Goal: Task Accomplishment & Management: Manage account settings

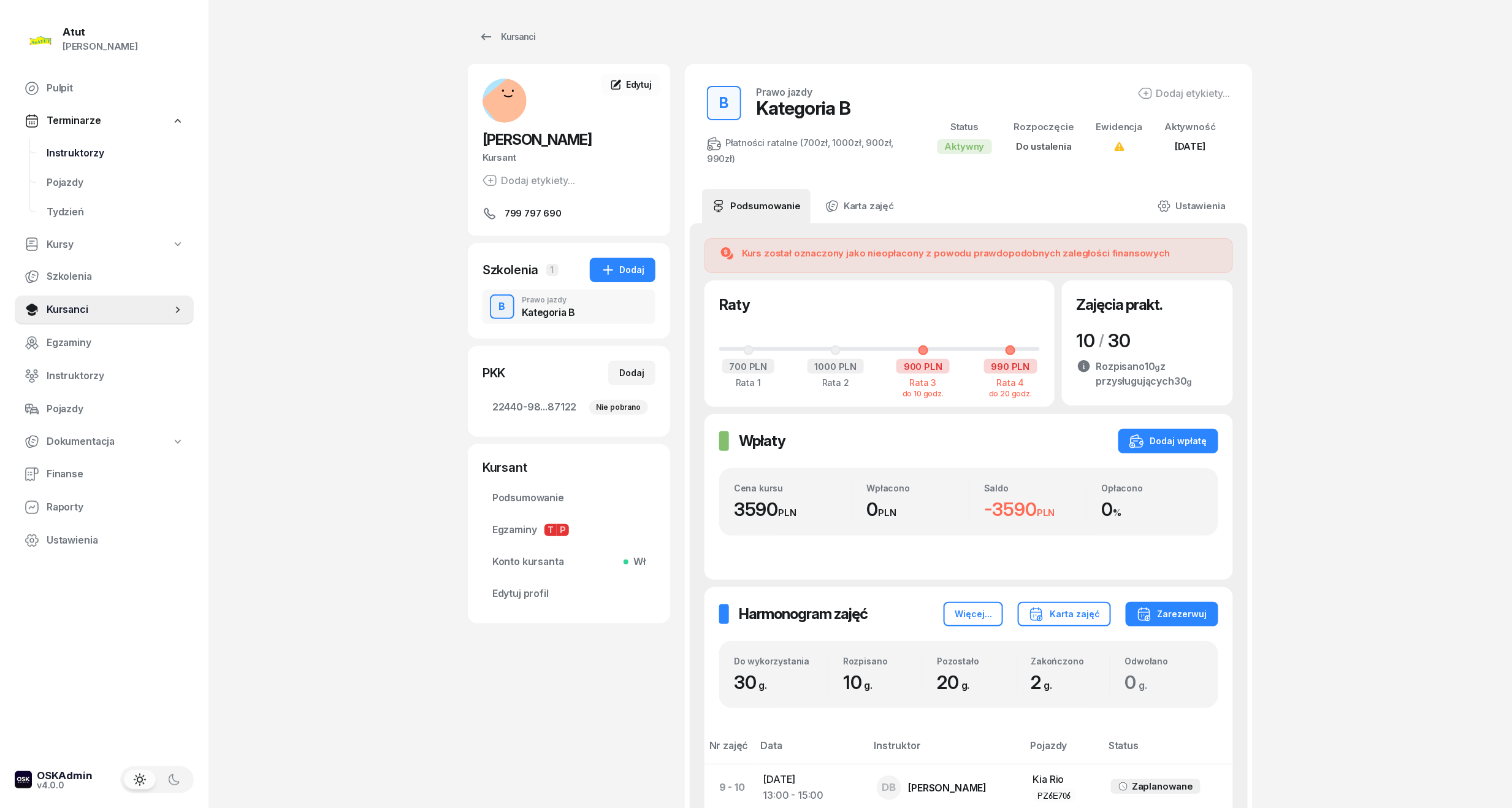
click at [78, 156] on span "Instruktorzy" at bounding box center [115, 153] width 137 height 16
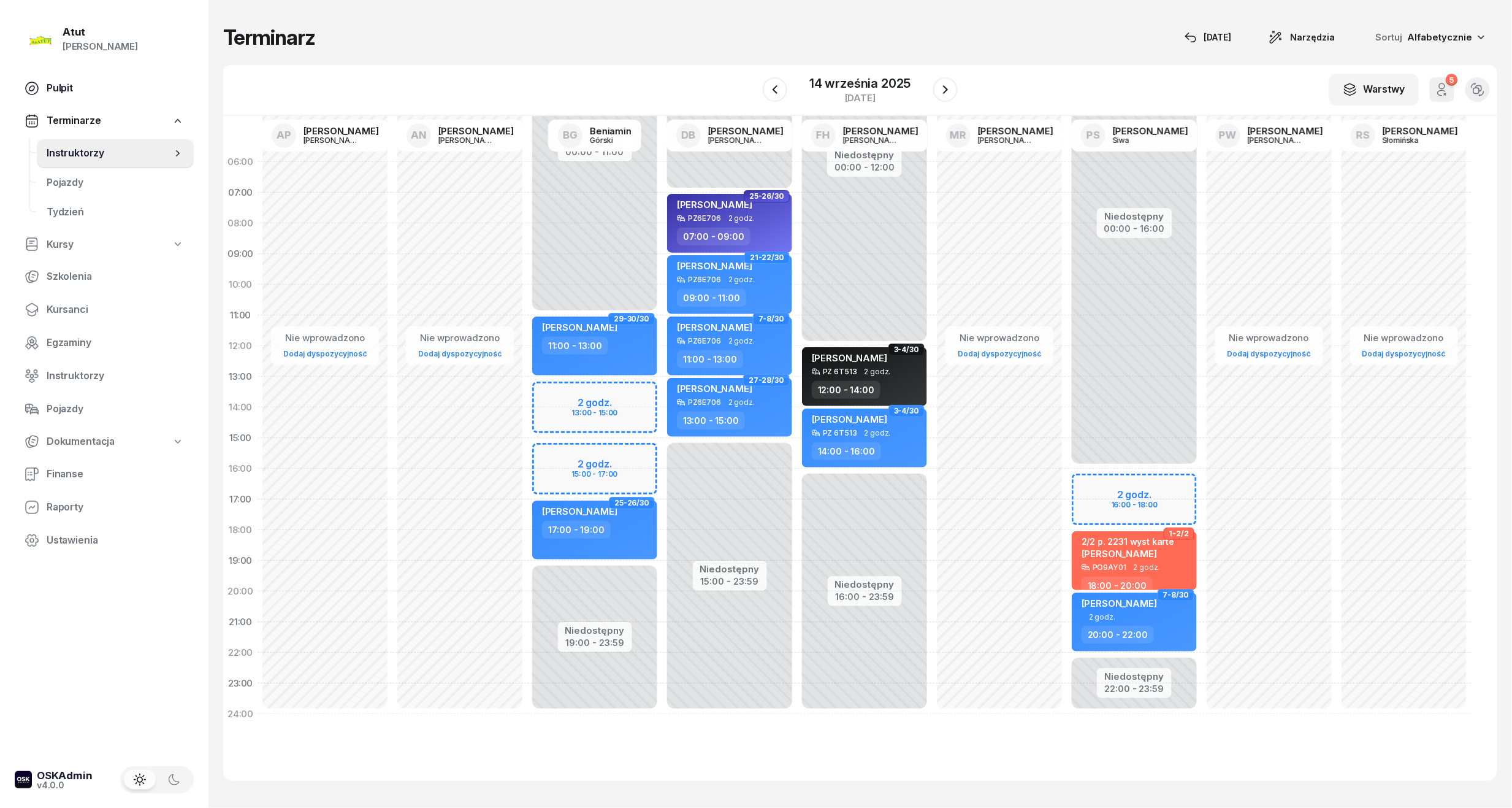
click at [60, 89] on span "Pulpit" at bounding box center [115, 88] width 137 height 16
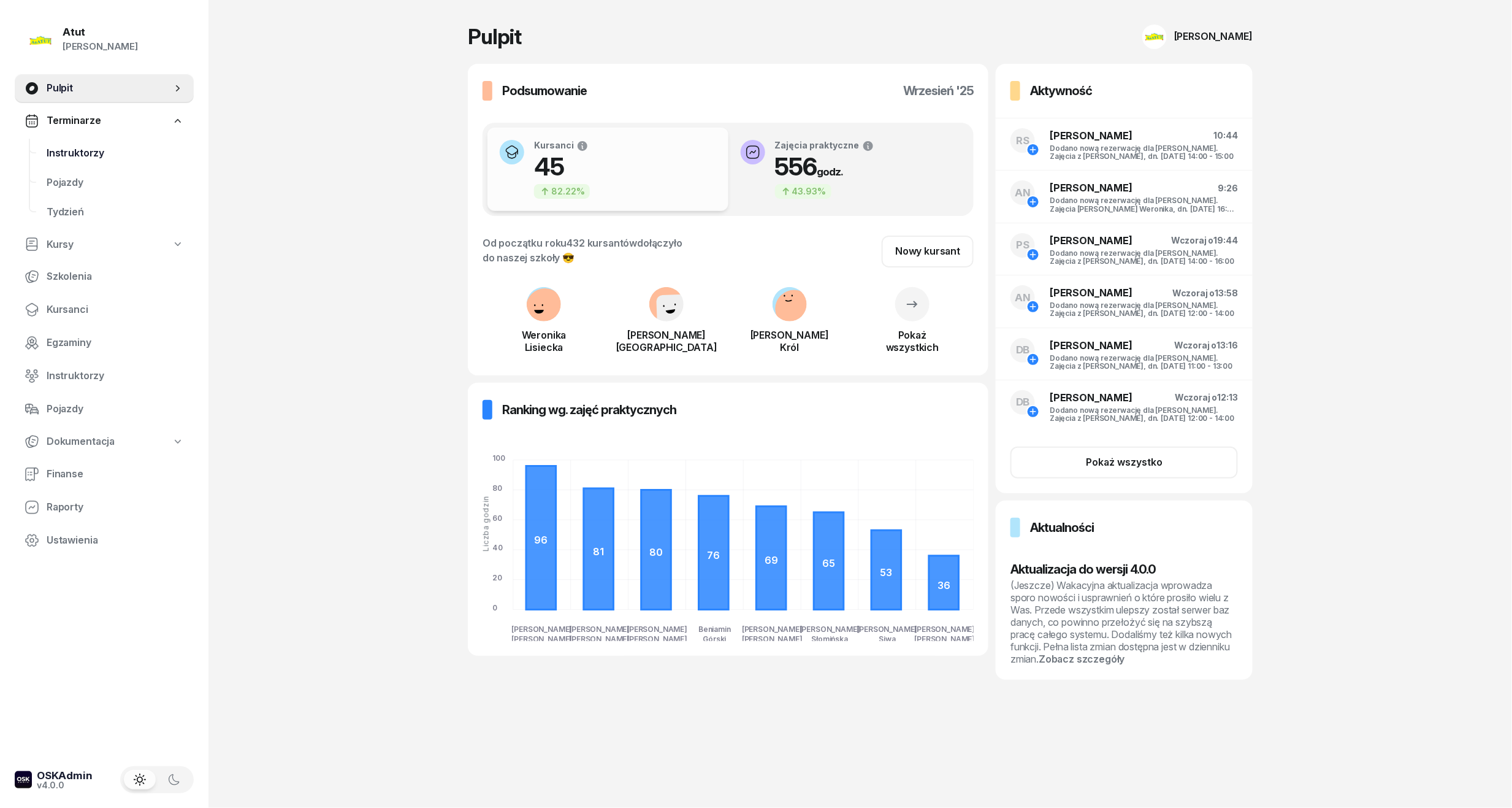
click at [72, 153] on span "Instruktorzy" at bounding box center [115, 153] width 137 height 16
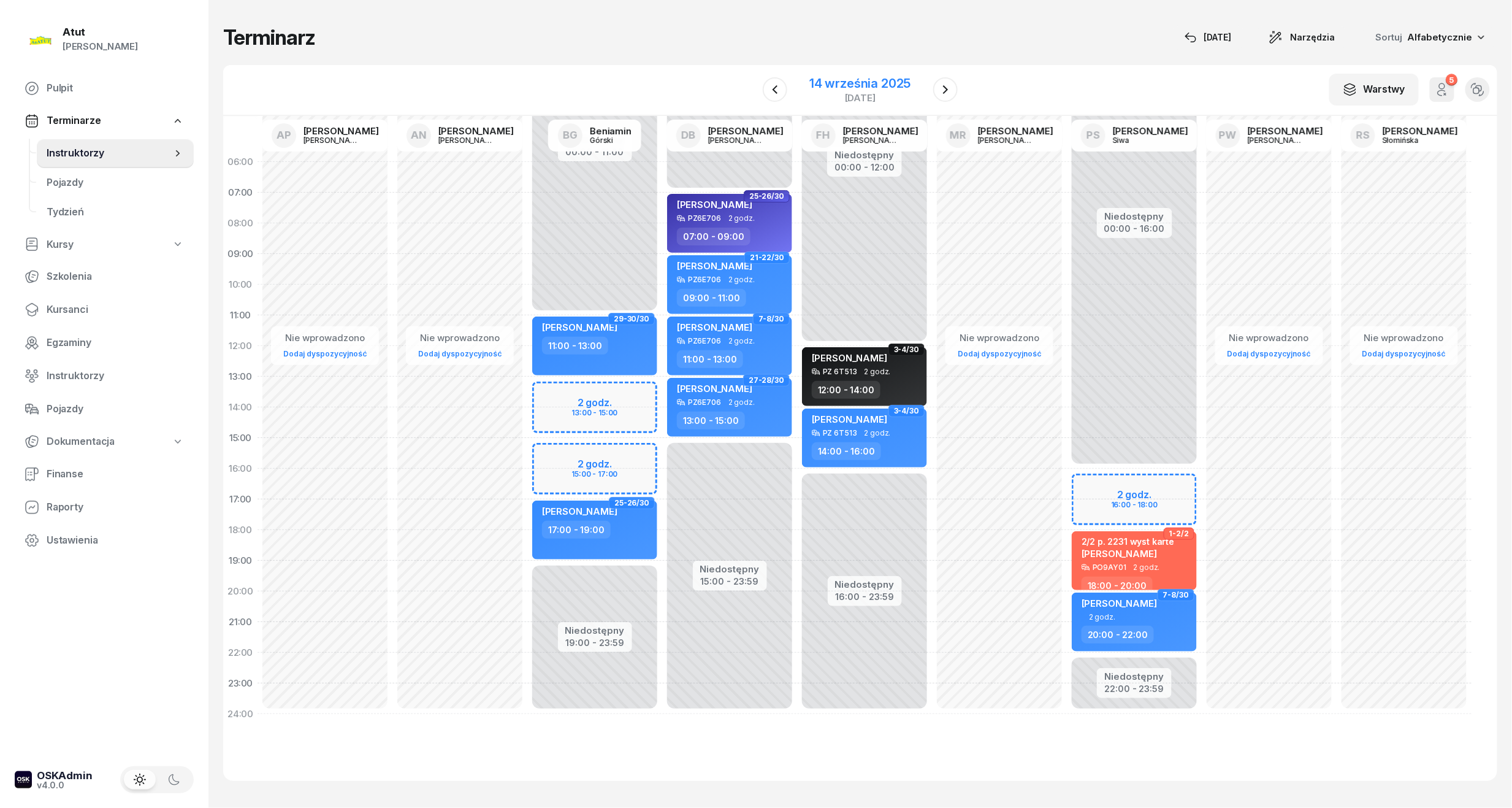
click at [832, 97] on div "[DATE]" at bounding box center [860, 97] width 101 height 9
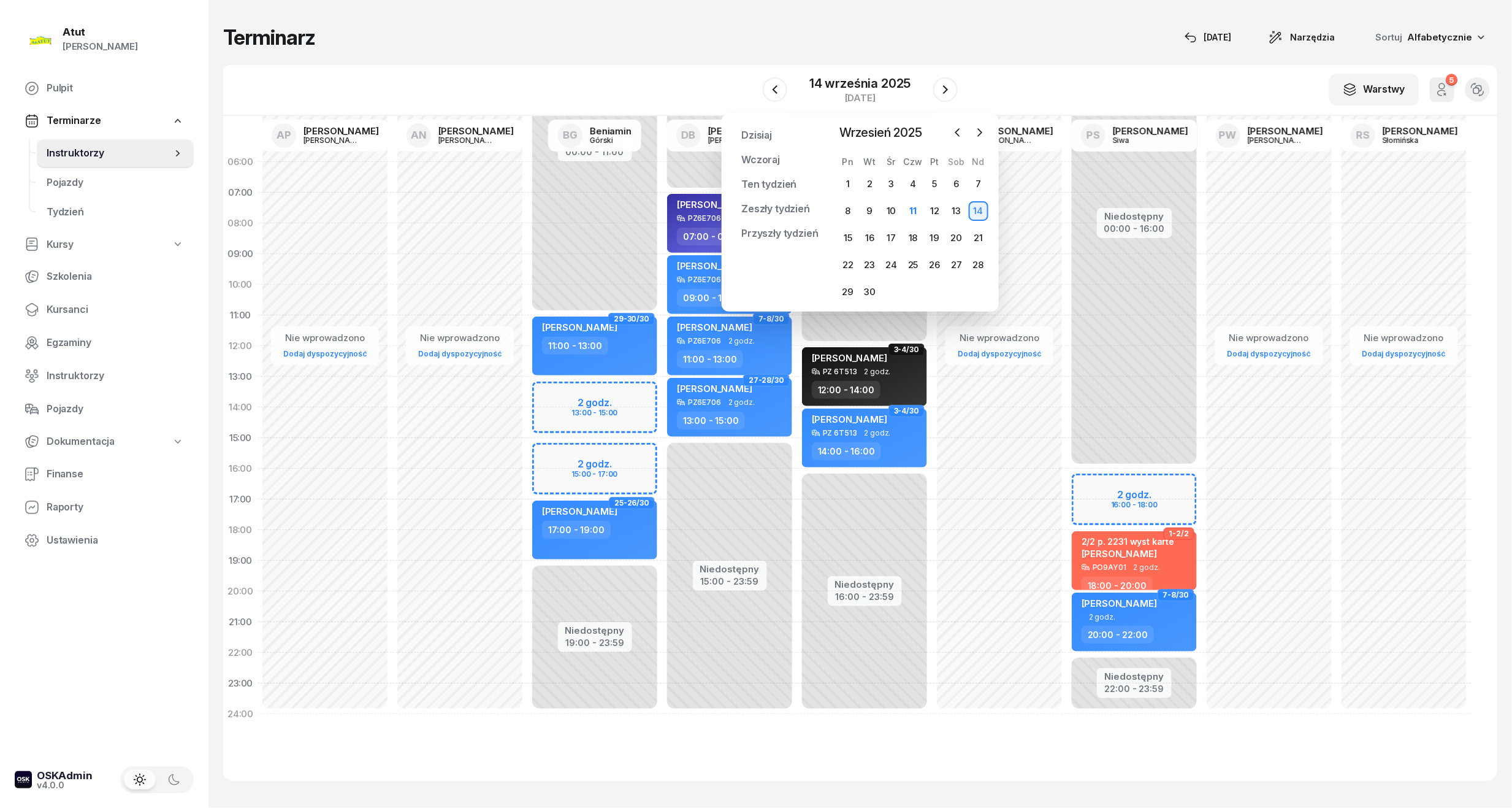
click at [1148, 76] on div "W Wybierz AP [PERSON_NAME] AN [PERSON_NAME] BG [PERSON_NAME] DB [PERSON_NAME] F…" at bounding box center [860, 91] width 1274 height 51
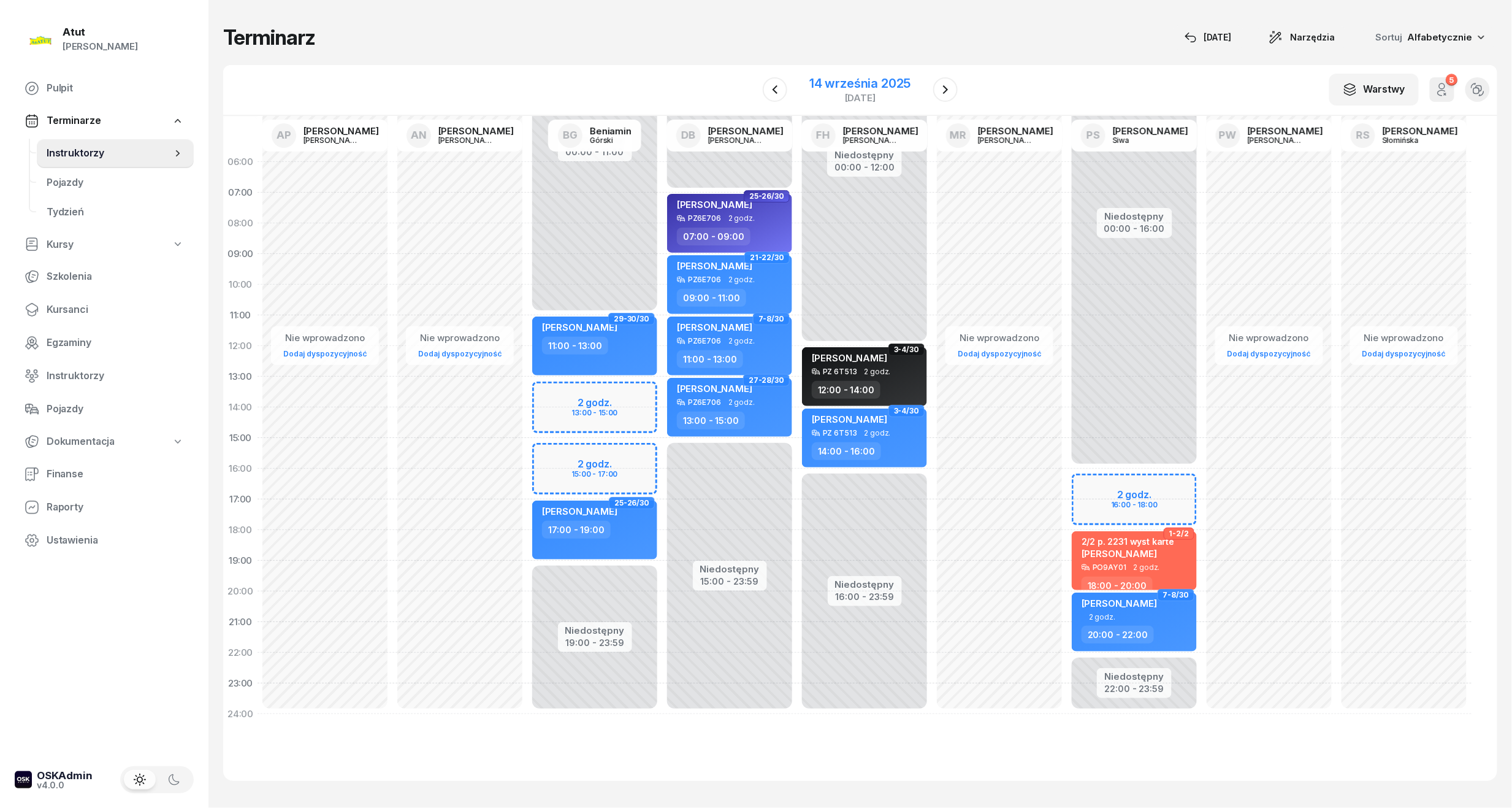
click at [903, 97] on div "[DATE]" at bounding box center [860, 97] width 101 height 9
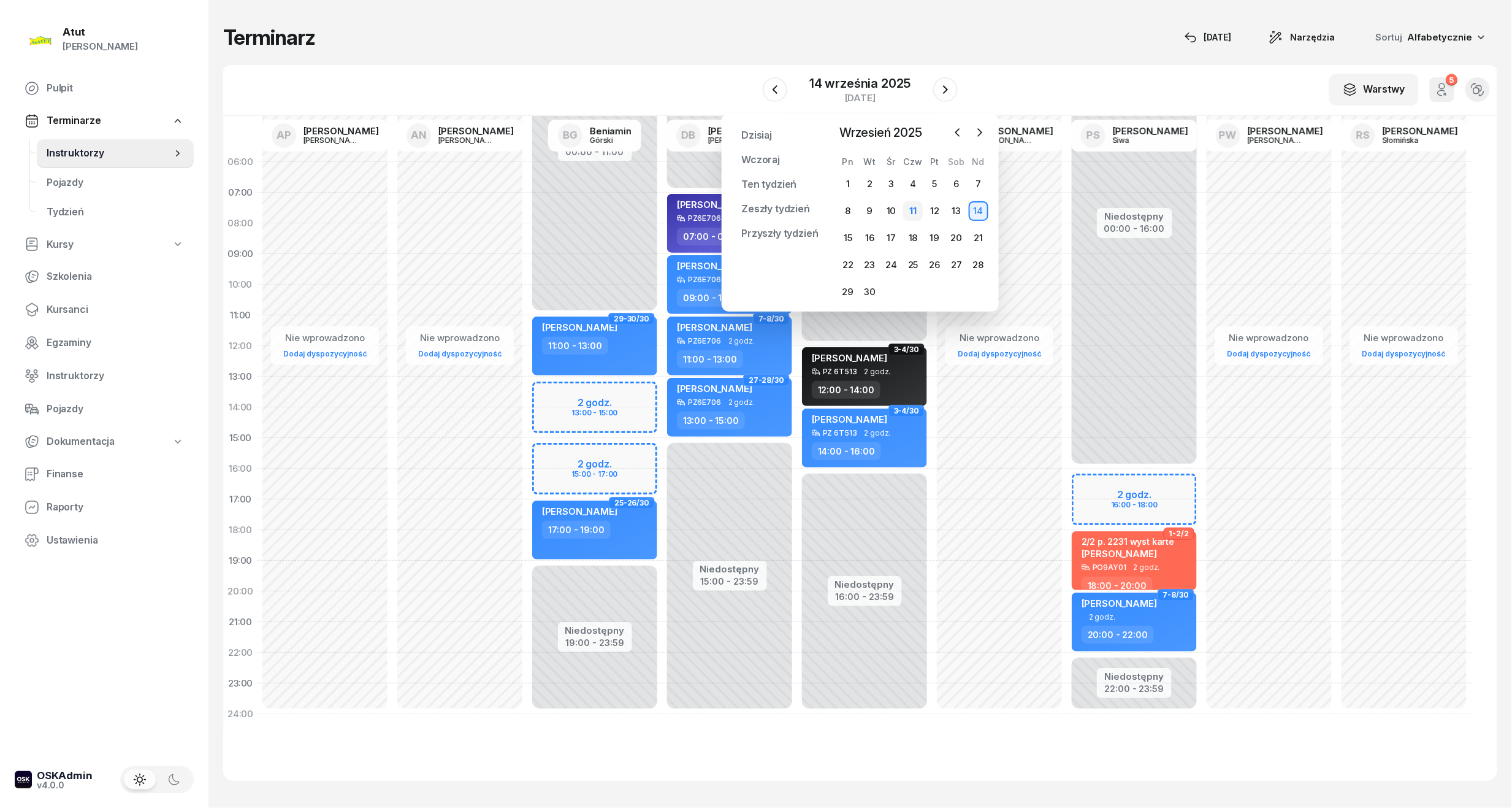
click at [904, 205] on div "11" at bounding box center [913, 211] width 20 height 20
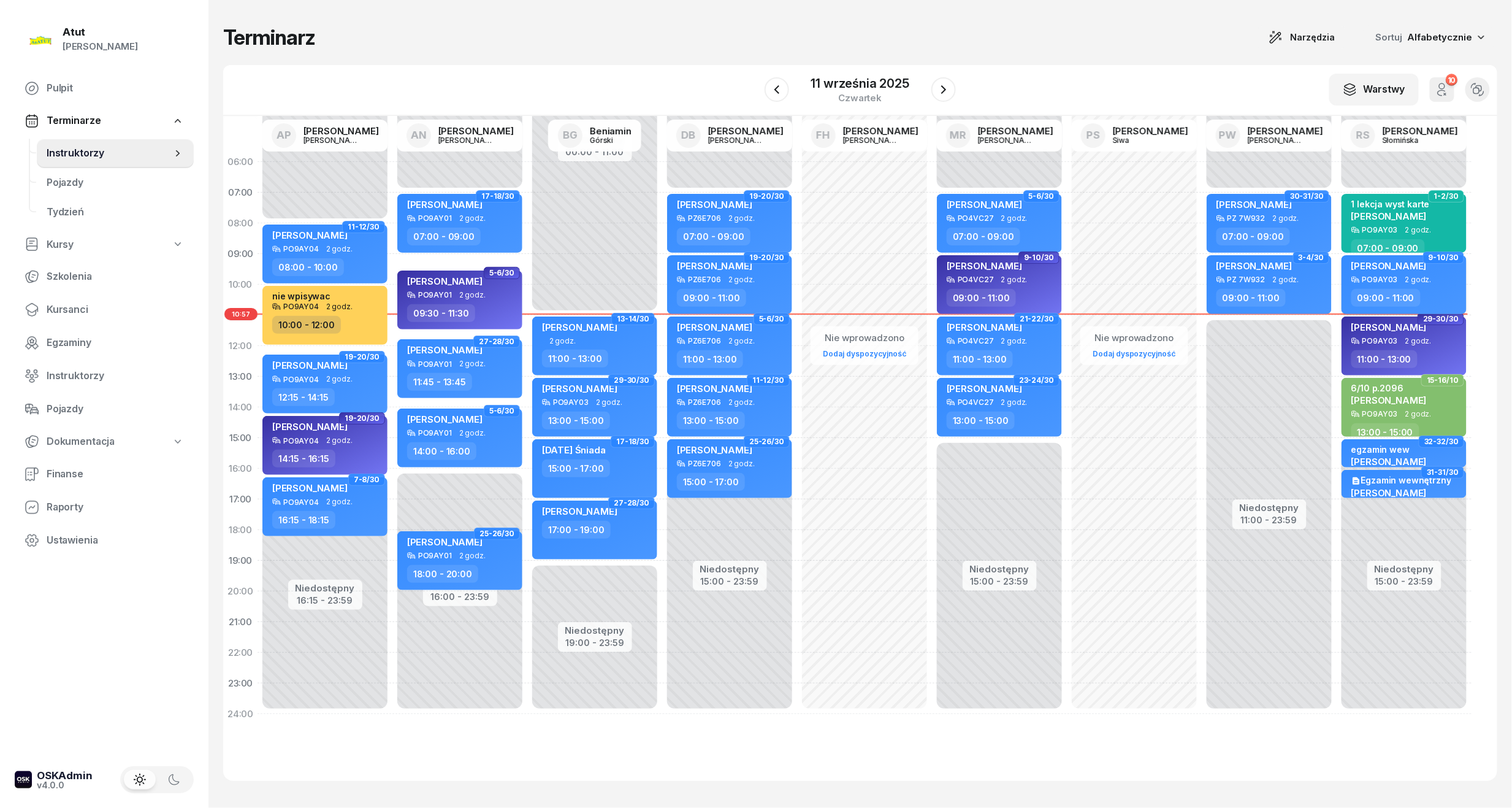
click at [1408, 300] on div "09:00 - 11:00" at bounding box center [1386, 298] width 69 height 18
select select "09"
select select "11"
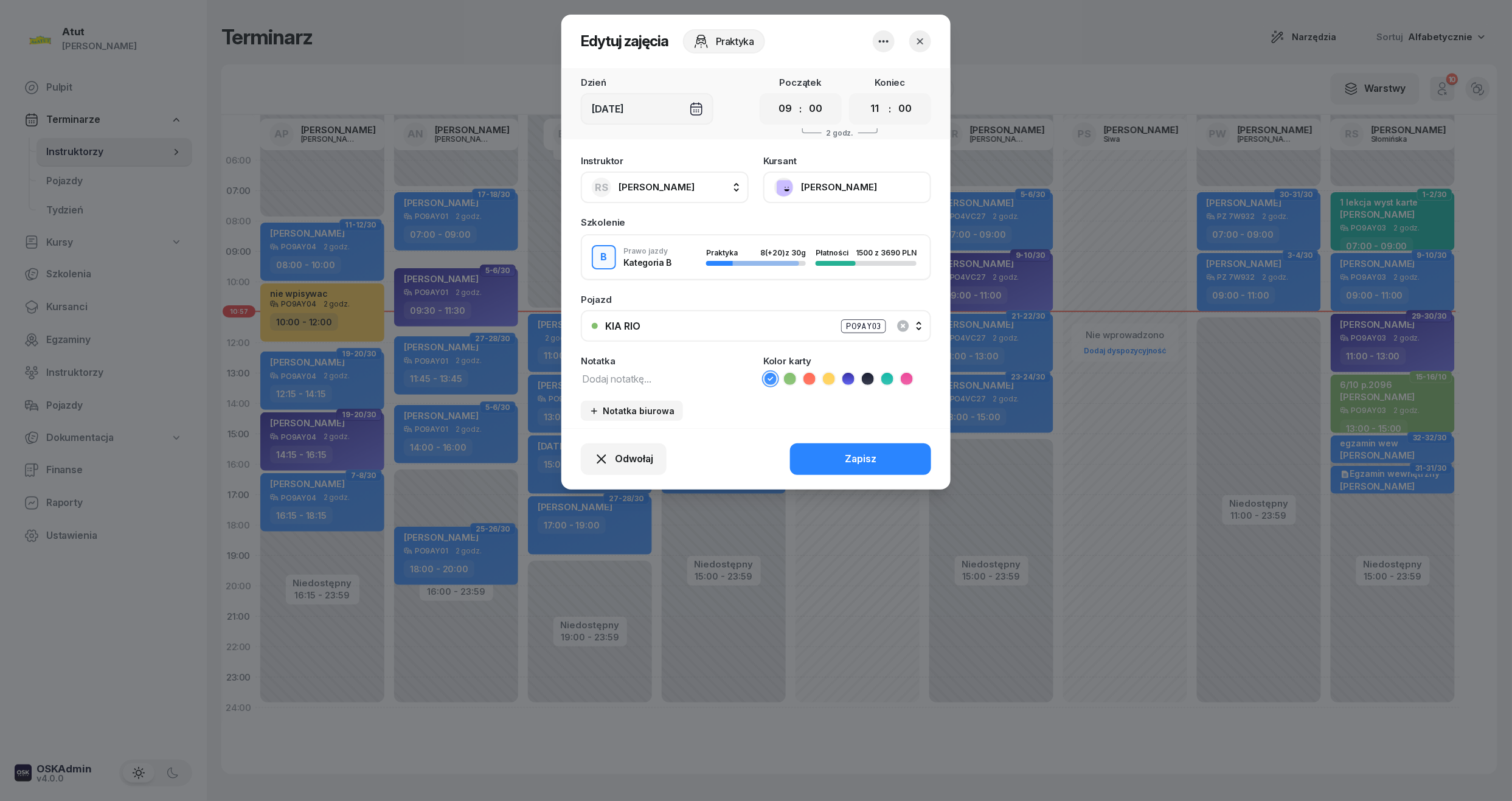
click at [835, 188] on button "[PERSON_NAME]" at bounding box center [847, 188] width 168 height 32
click at [794, 232] on div "Otwórz profil" at bounding box center [802, 229] width 59 height 16
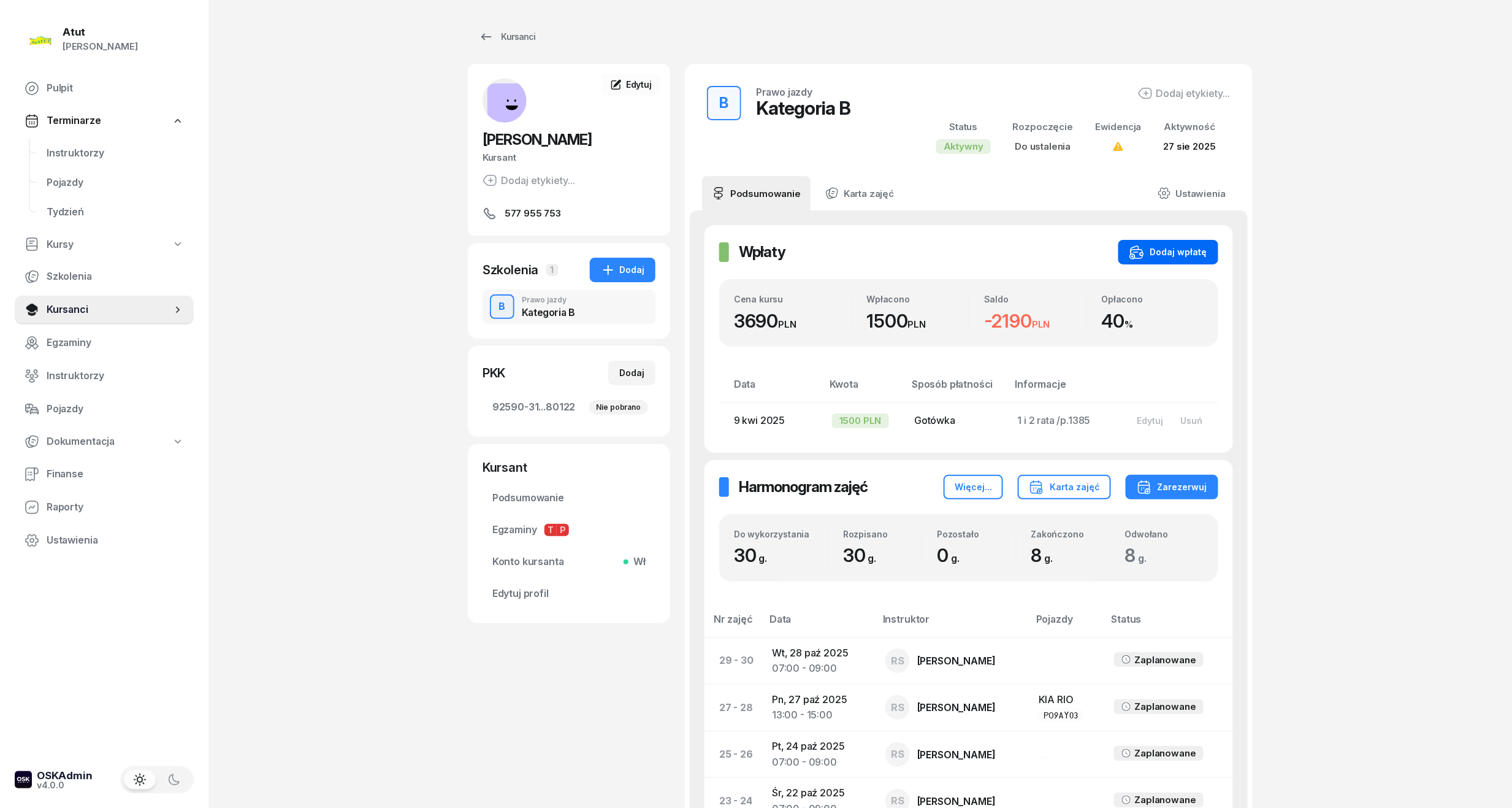
click at [1176, 258] on div "Dodaj wpłatę" at bounding box center [1168, 252] width 78 height 15
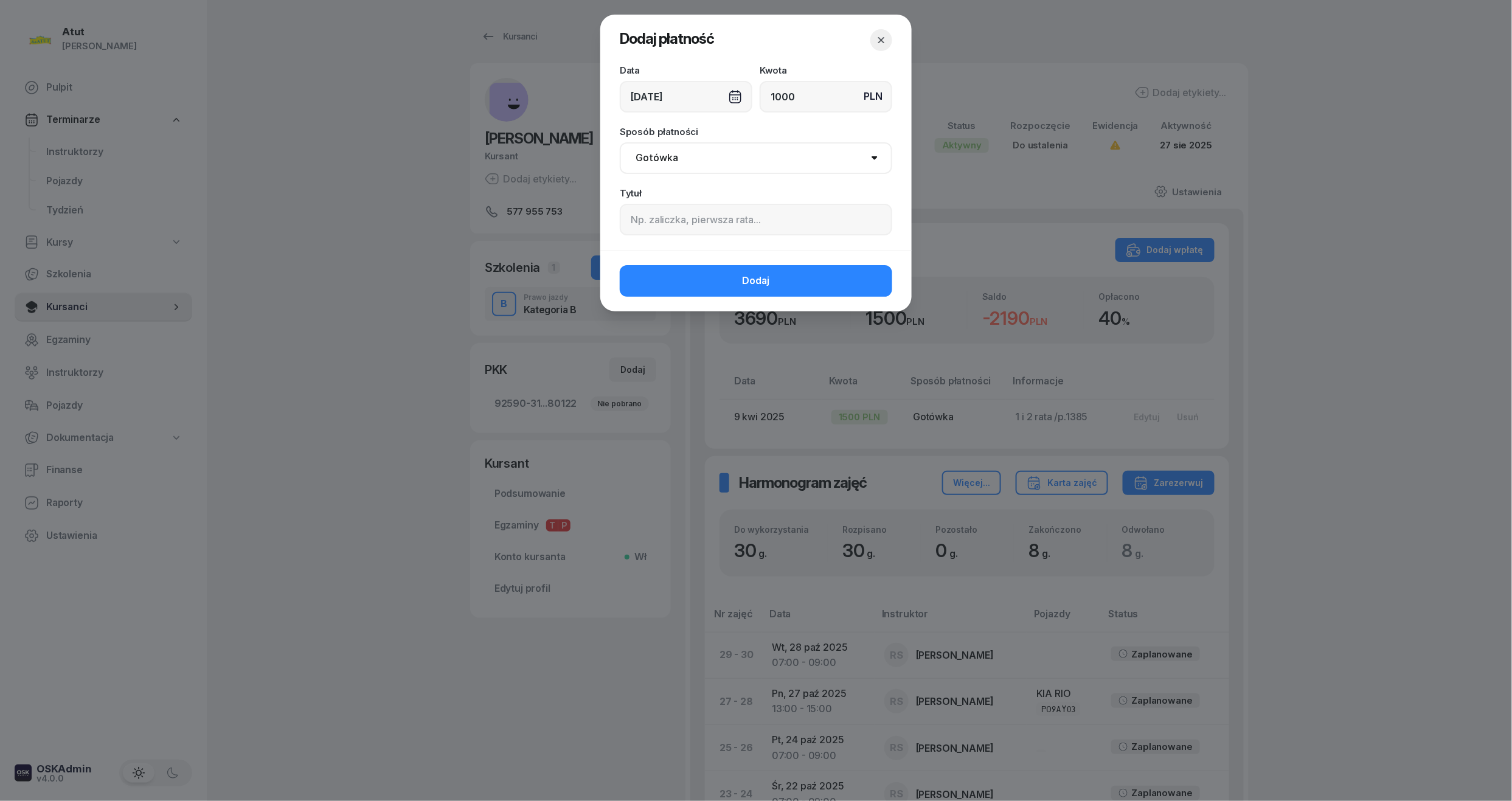
type input "1000"
click at [695, 226] on input at bounding box center [756, 219] width 273 height 32
type input "3 rata/p.2263"
drag, startPoint x: 675, startPoint y: 156, endPoint x: 677, endPoint y: 177, distance: 21.1
click at [675, 156] on select "Gotówka Karta Przelew Płatności online BLIK" at bounding box center [756, 158] width 273 height 32
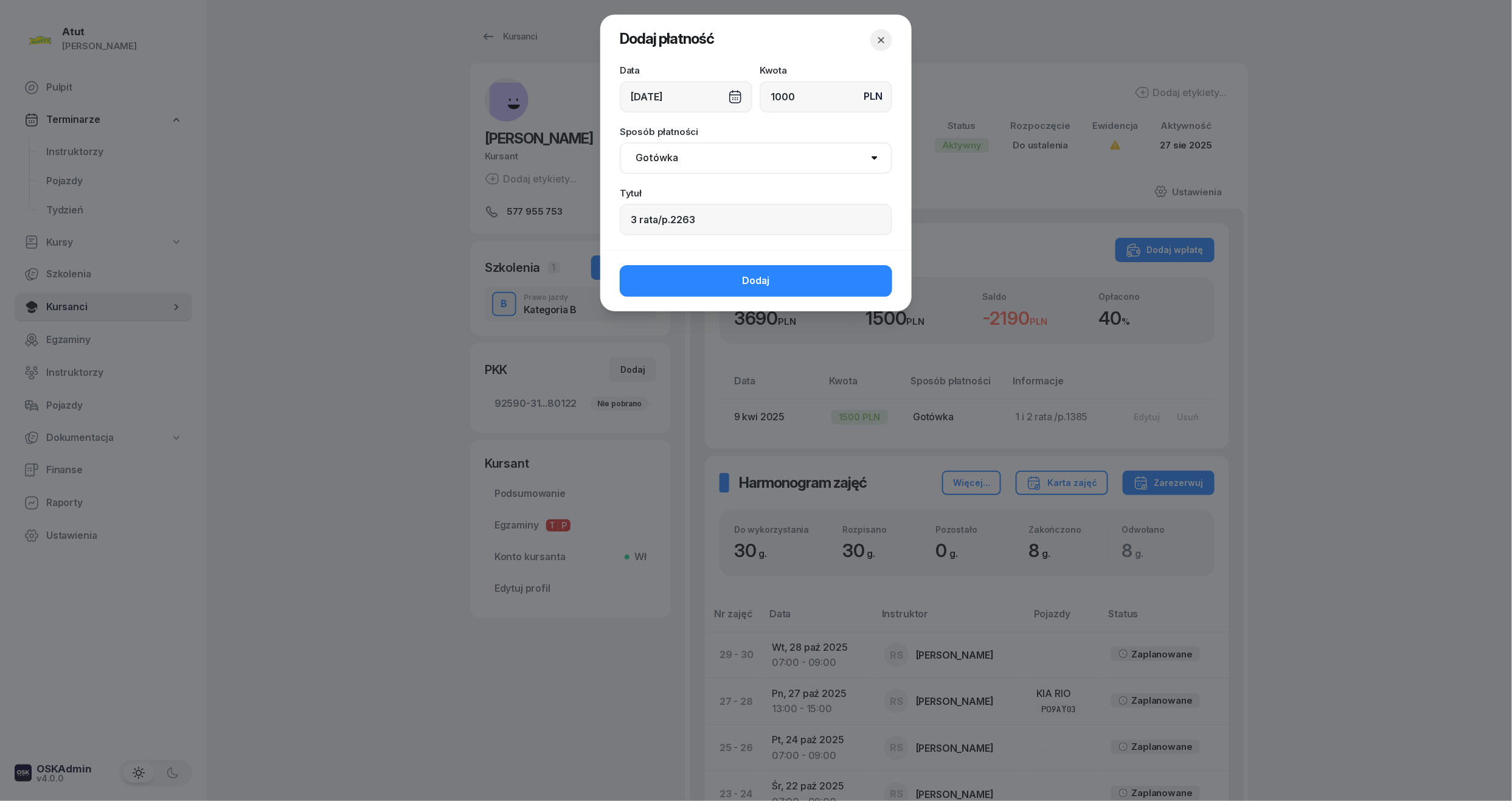
select select "card"
click at [620, 142] on select "Gotówka Karta Przelew Płatności online BLIK" at bounding box center [756, 158] width 273 height 32
click at [719, 288] on button "Dodaj" at bounding box center [756, 281] width 273 height 32
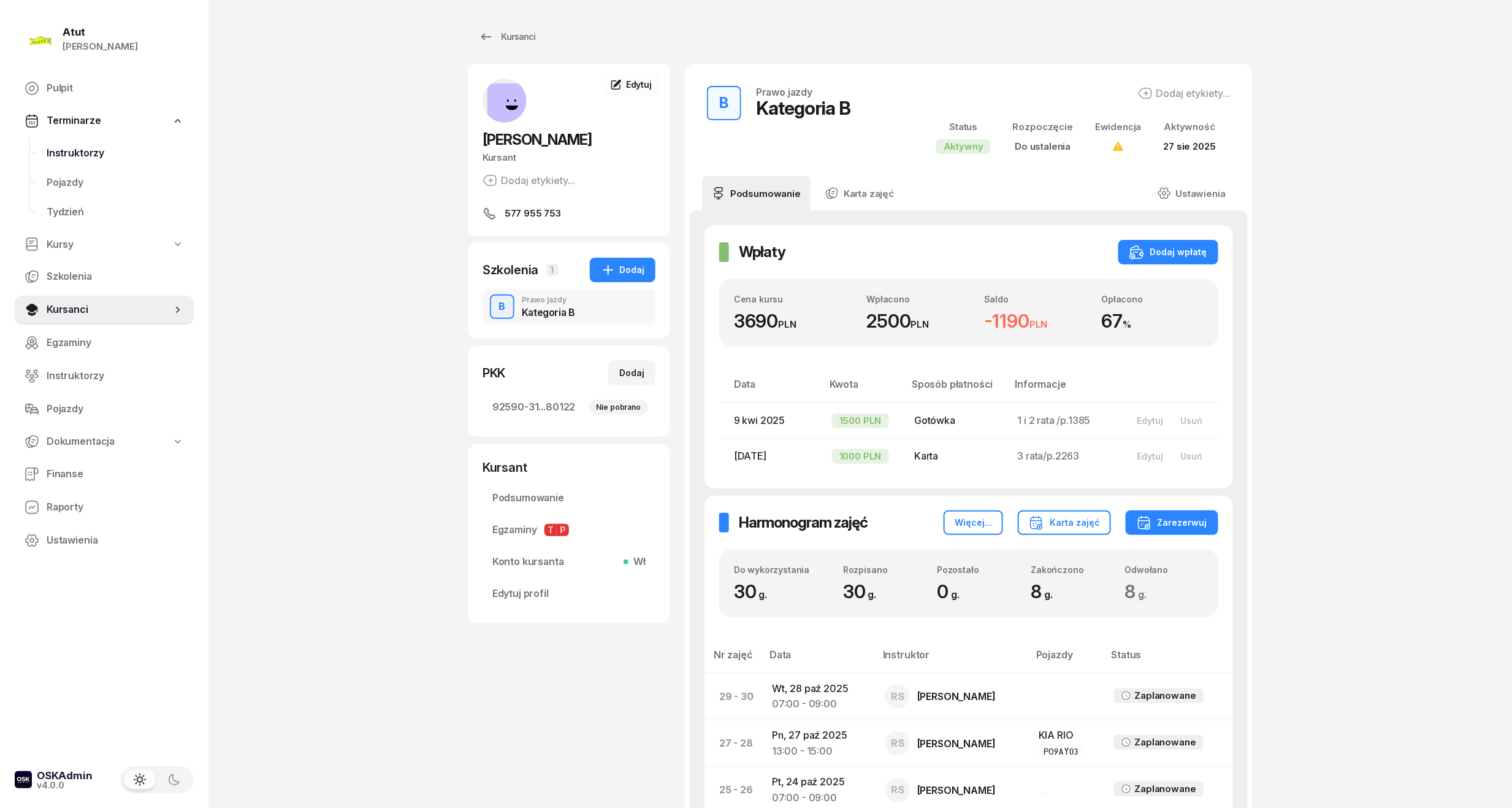
drag, startPoint x: 63, startPoint y: 150, endPoint x: 79, endPoint y: 150, distance: 16.0
click at [63, 150] on span "Instruktorzy" at bounding box center [115, 153] width 137 height 16
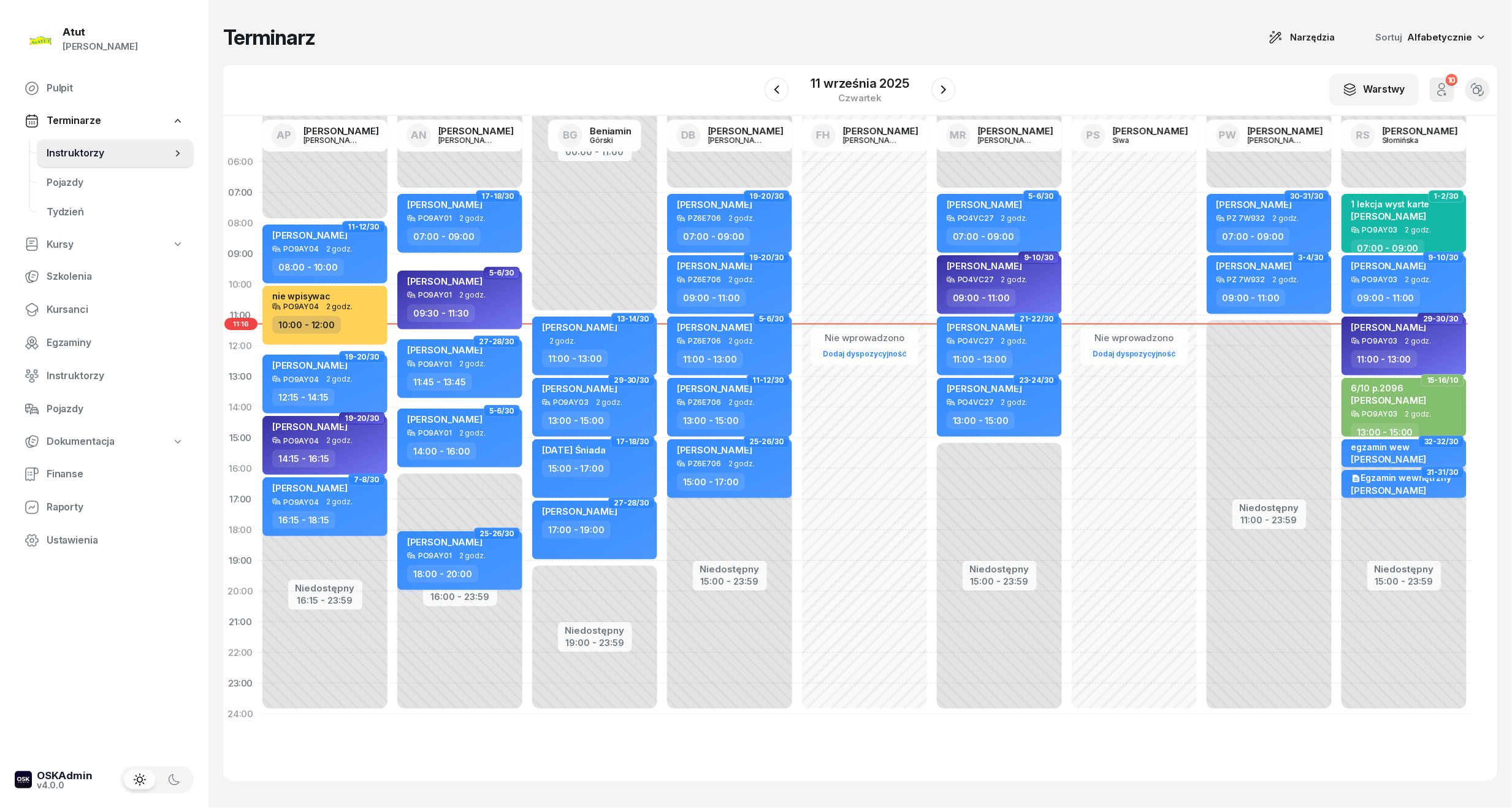
click at [828, 71] on div "W Wybierz AP [PERSON_NAME] AN [PERSON_NAME] BG [PERSON_NAME] DB [PERSON_NAME] F…" at bounding box center [860, 91] width 1274 height 51
click at [946, 87] on icon "button" at bounding box center [944, 89] width 15 height 15
click at [845, 83] on div "12 września 2025" at bounding box center [860, 83] width 100 height 12
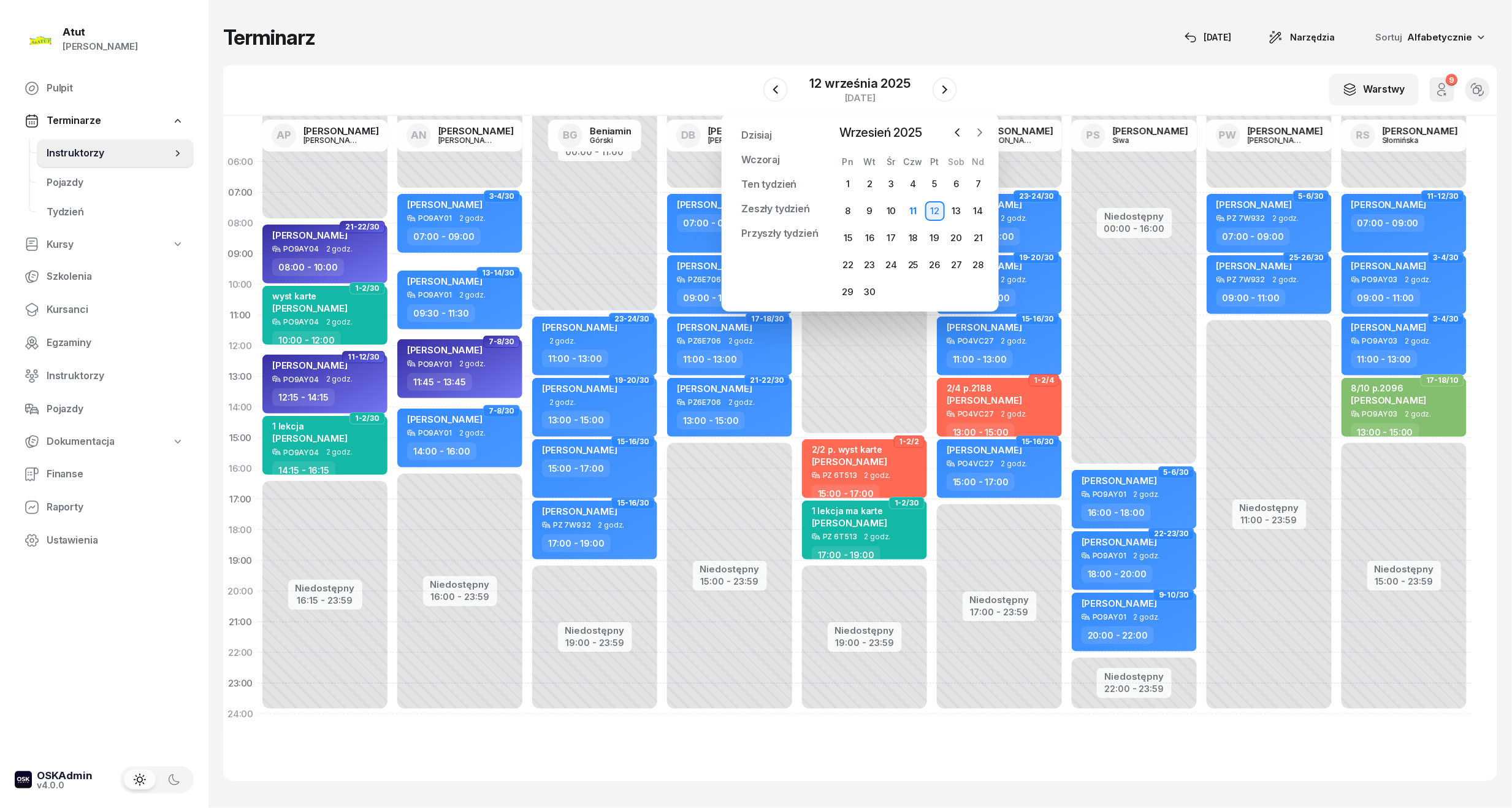
click at [978, 135] on icon "button" at bounding box center [980, 133] width 12 height 12
click at [885, 236] on div "15" at bounding box center [892, 238] width 20 height 20
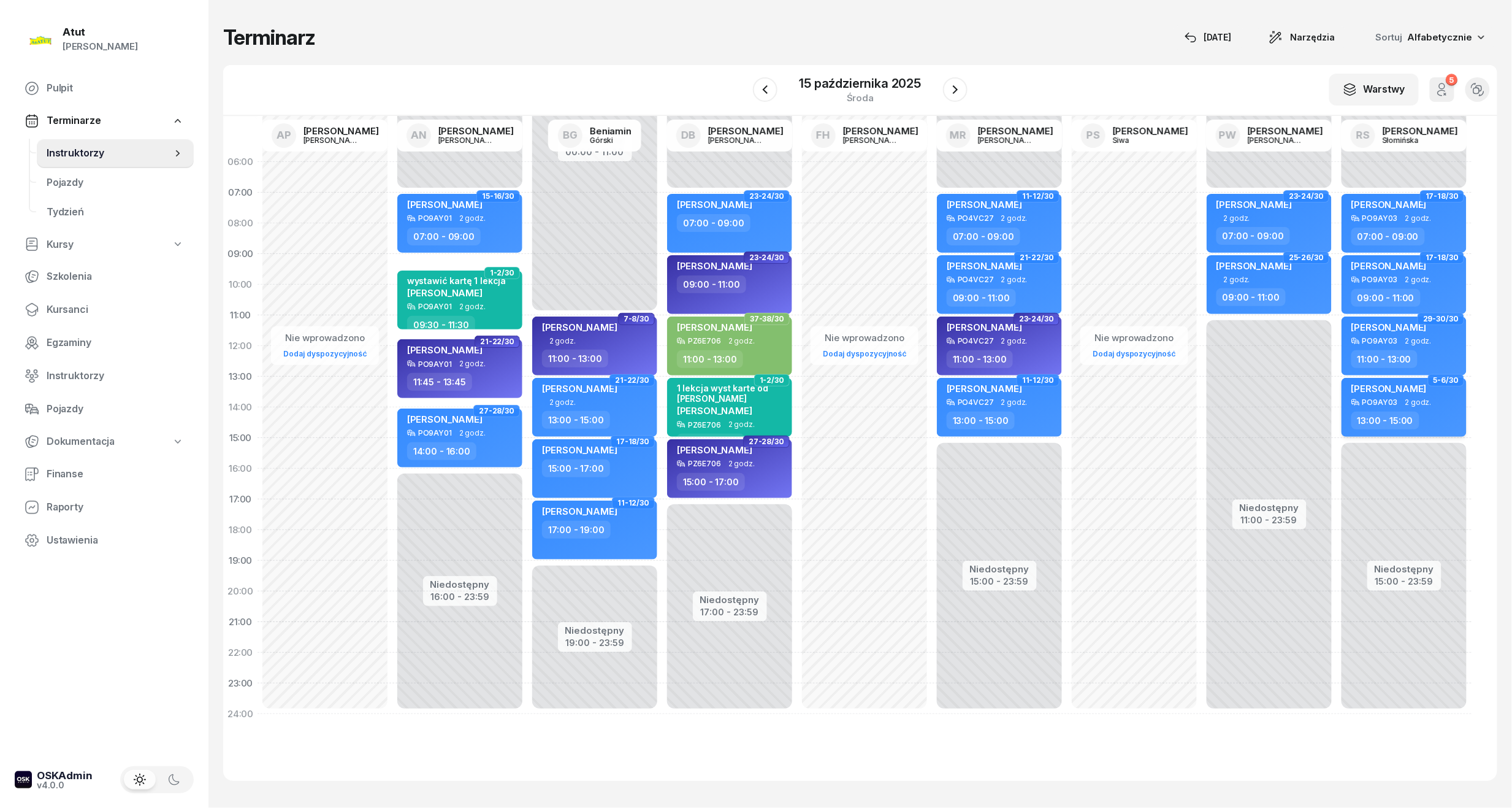
click at [1431, 393] on div "[PERSON_NAME]" at bounding box center [1405, 390] width 108 height 15
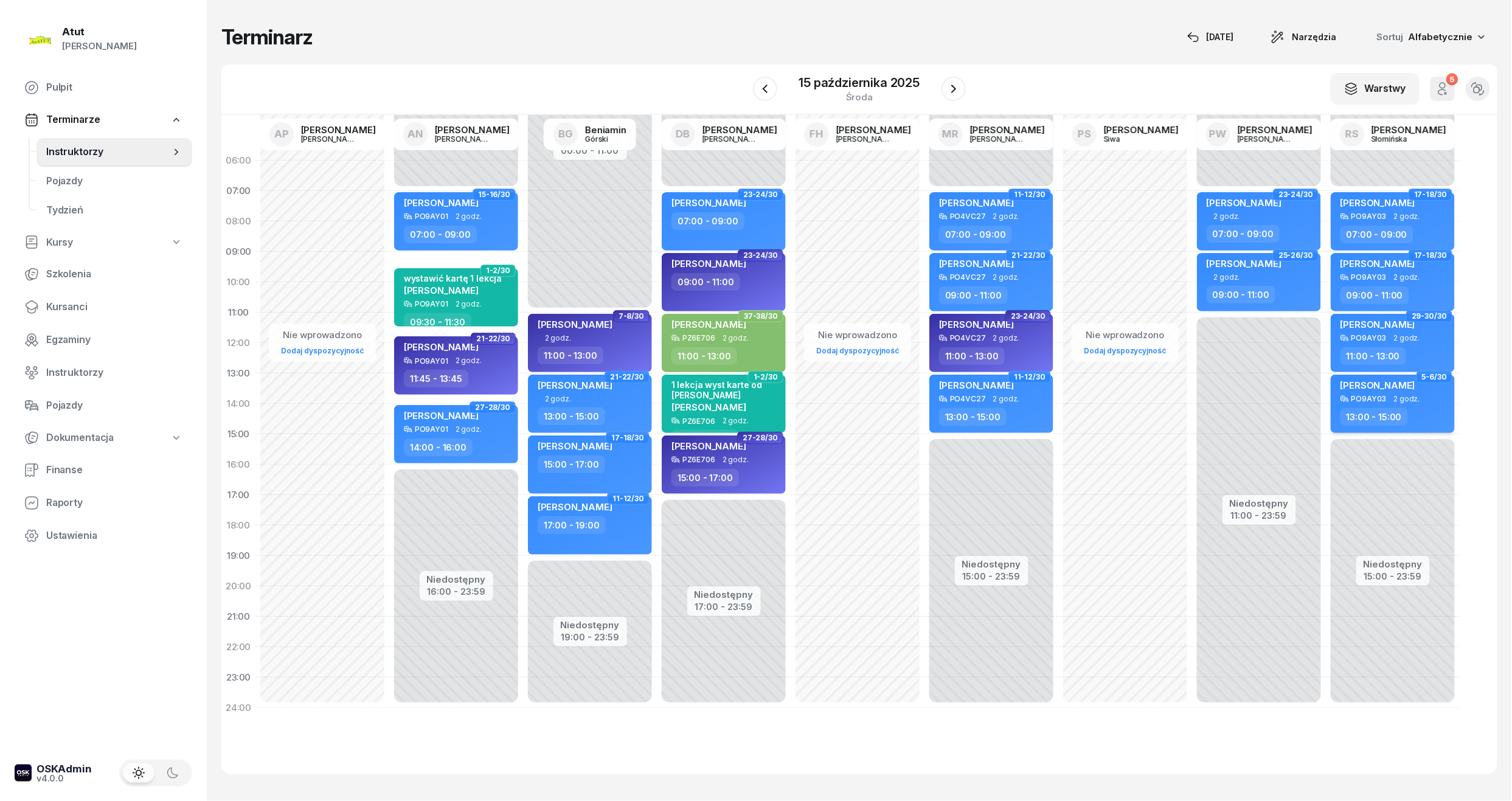
select select "13"
select select "15"
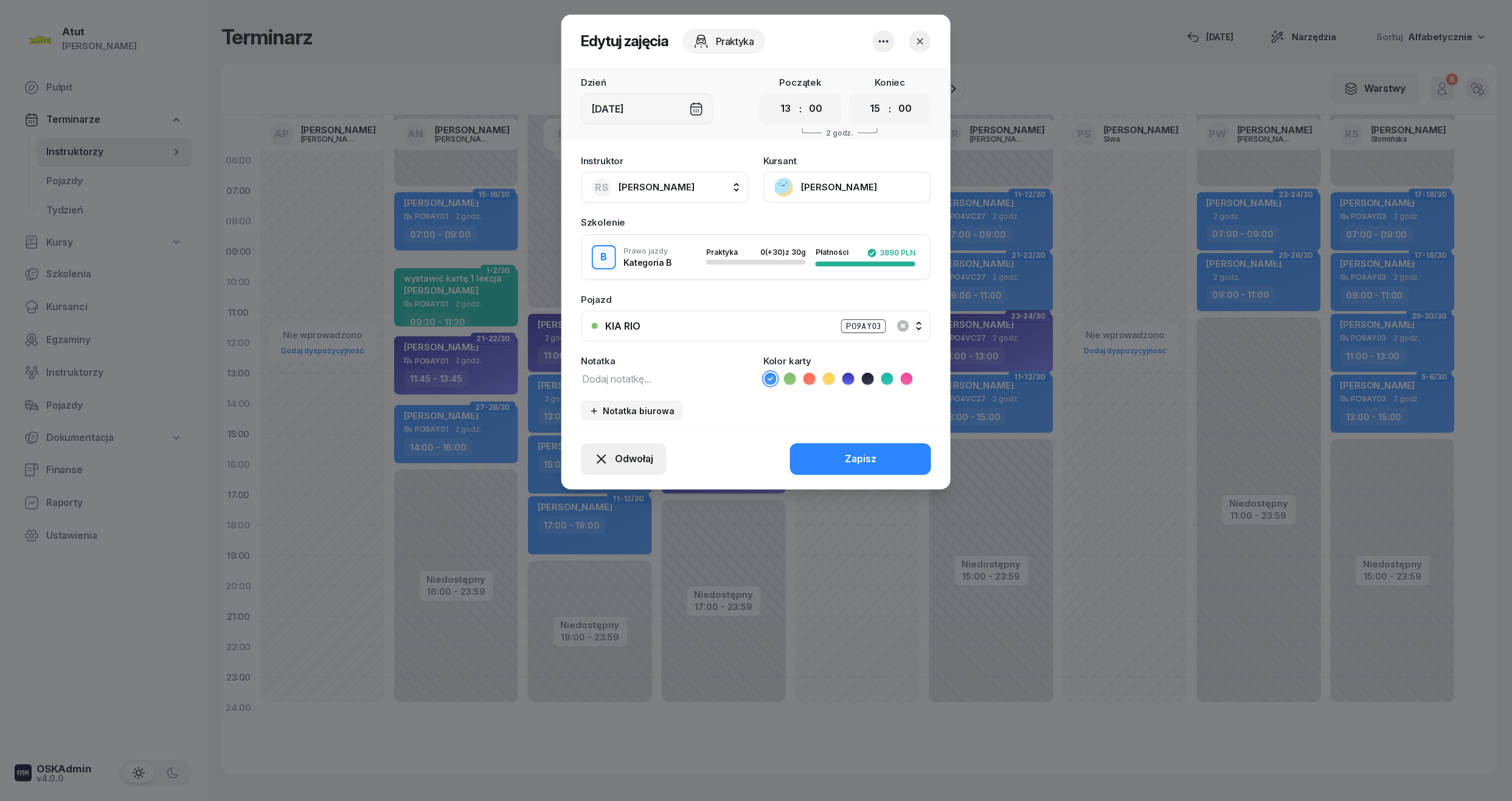
click at [626, 458] on span "Odwołaj" at bounding box center [634, 459] width 39 height 16
click at [622, 365] on link "My odwołaliśmy" at bounding box center [617, 354] width 161 height 31
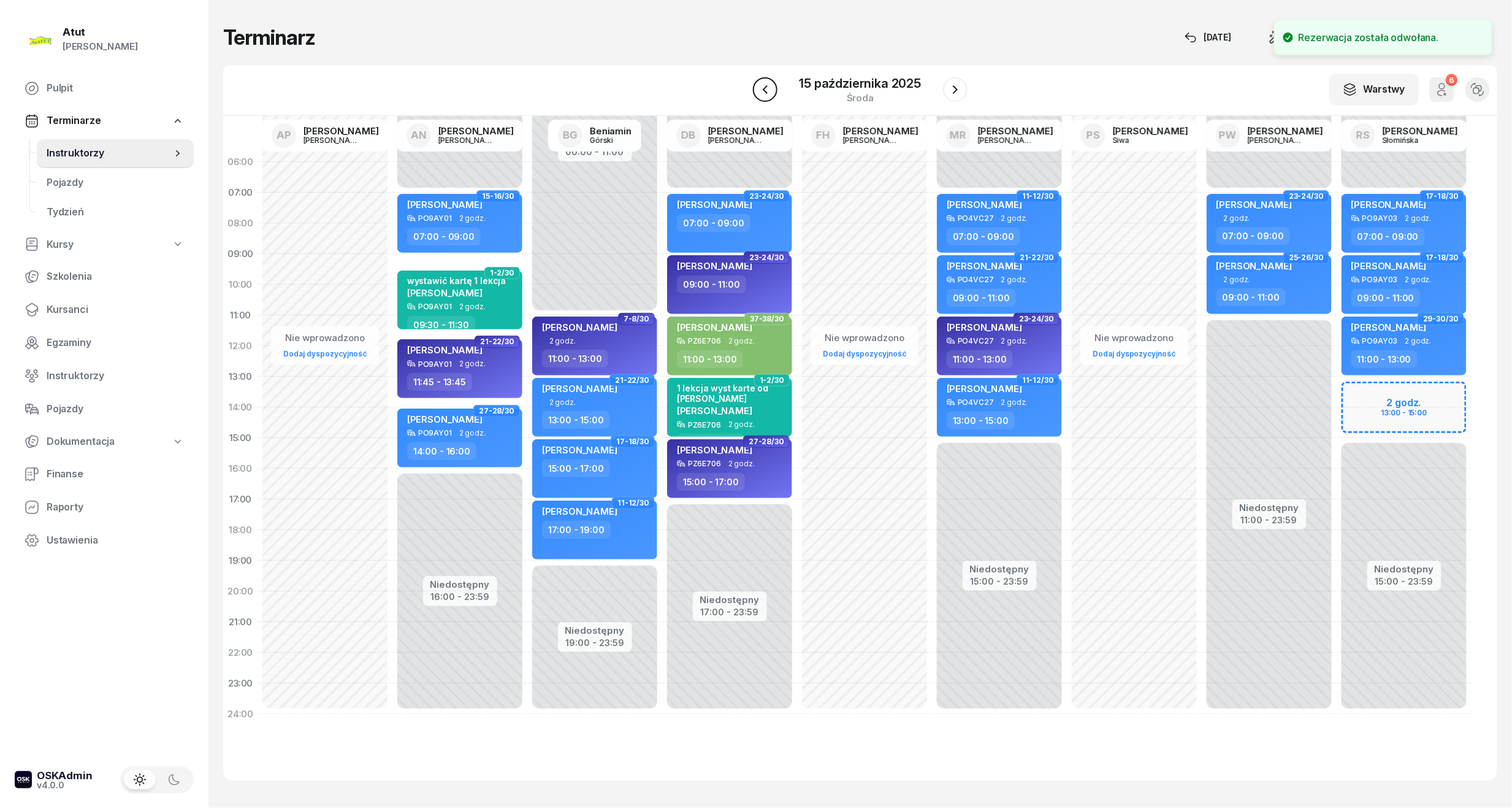
click at [758, 92] on icon "button" at bounding box center [765, 89] width 15 height 15
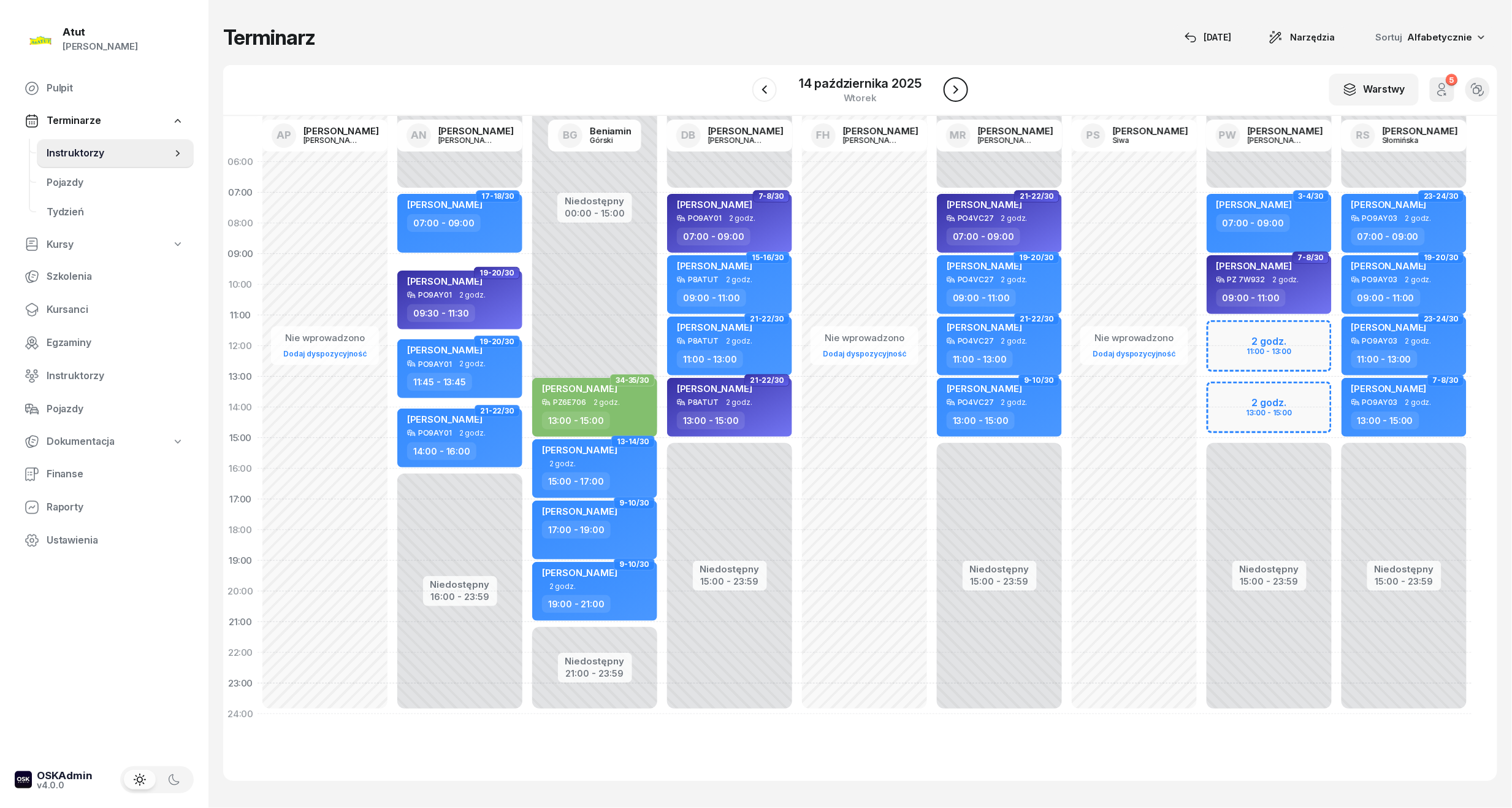
click at [949, 91] on icon "button" at bounding box center [956, 89] width 15 height 15
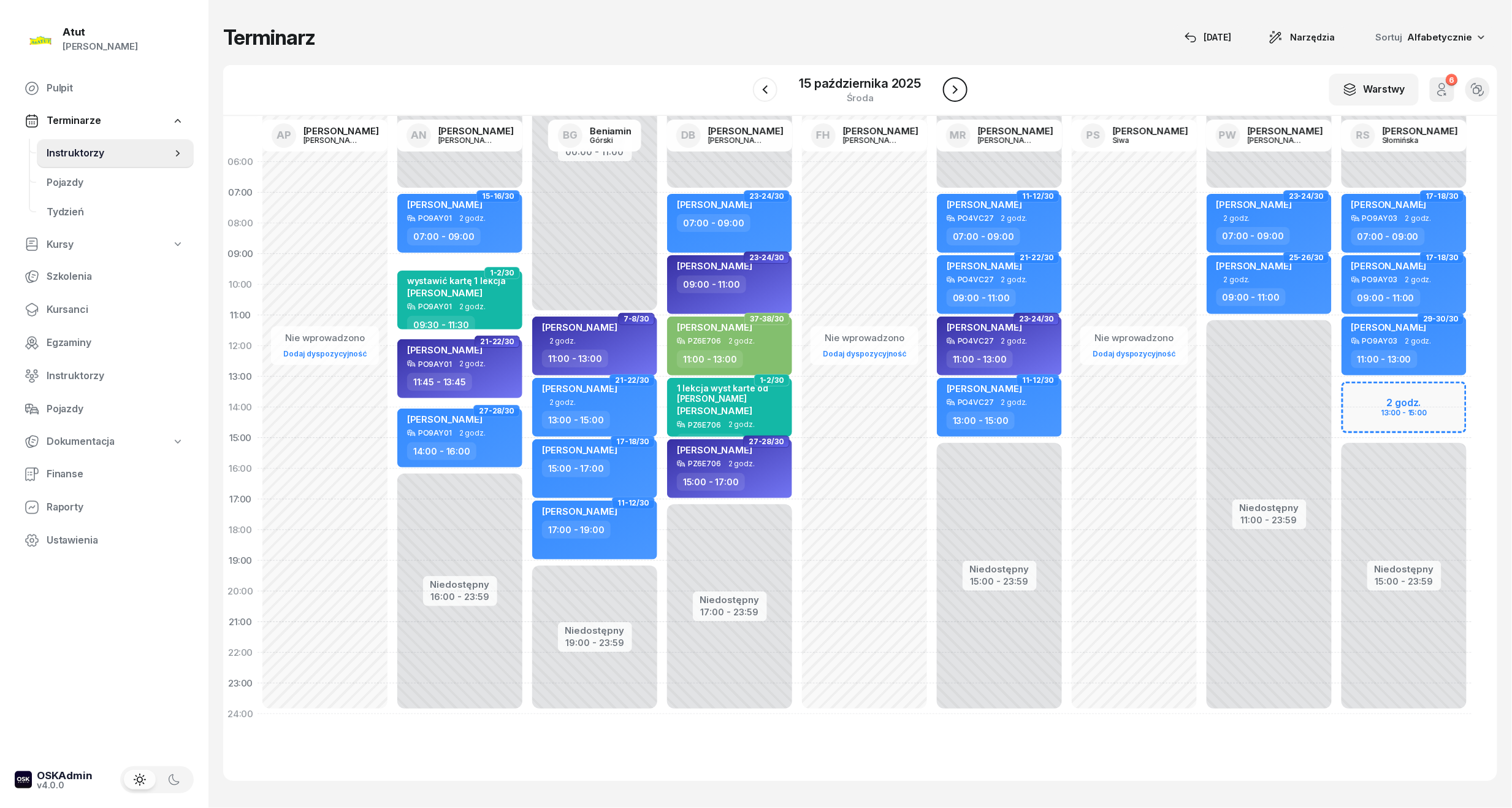
click at [945, 93] on button "button" at bounding box center [956, 89] width 25 height 25
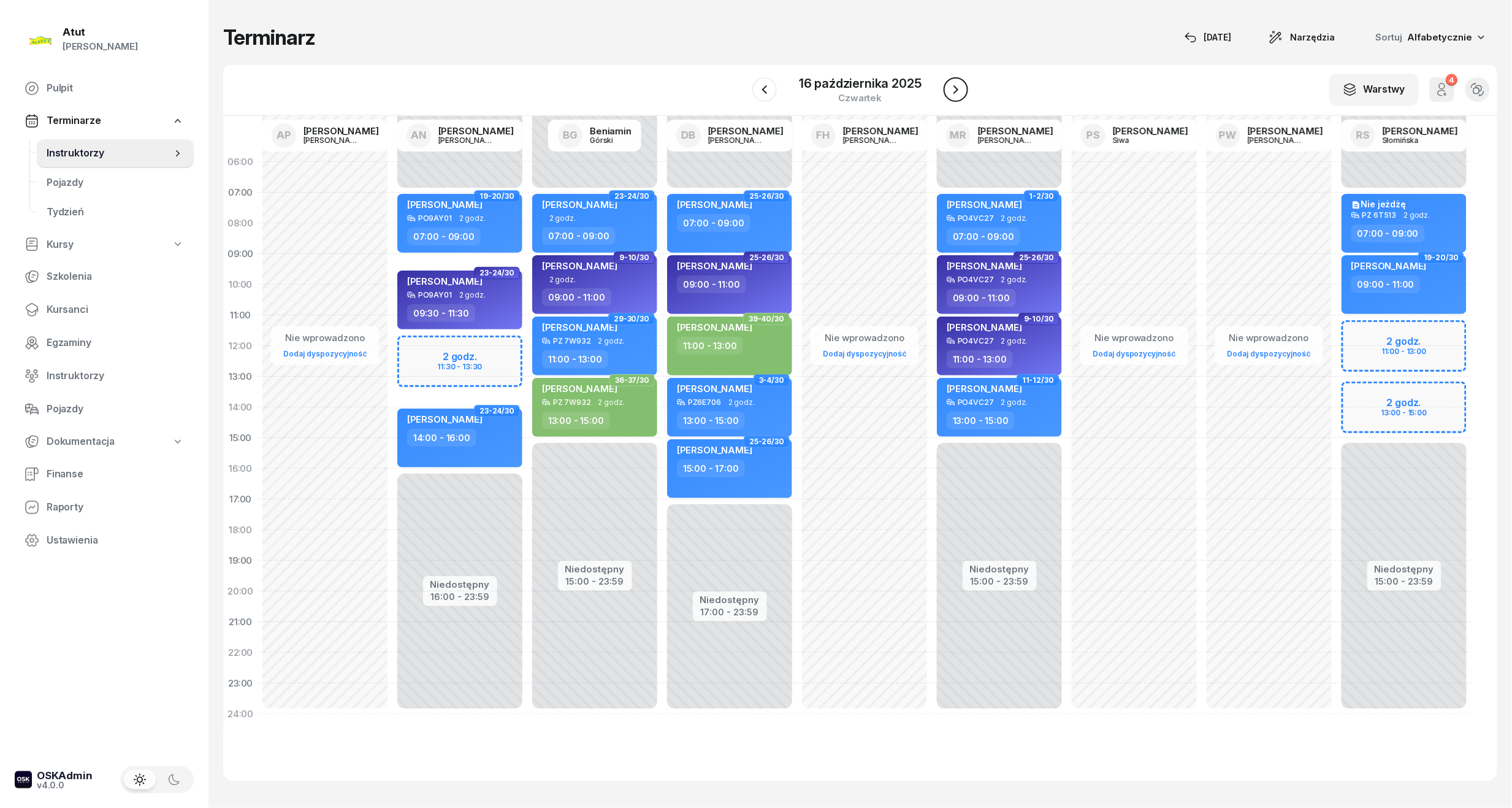
click at [953, 91] on icon "button" at bounding box center [956, 89] width 15 height 15
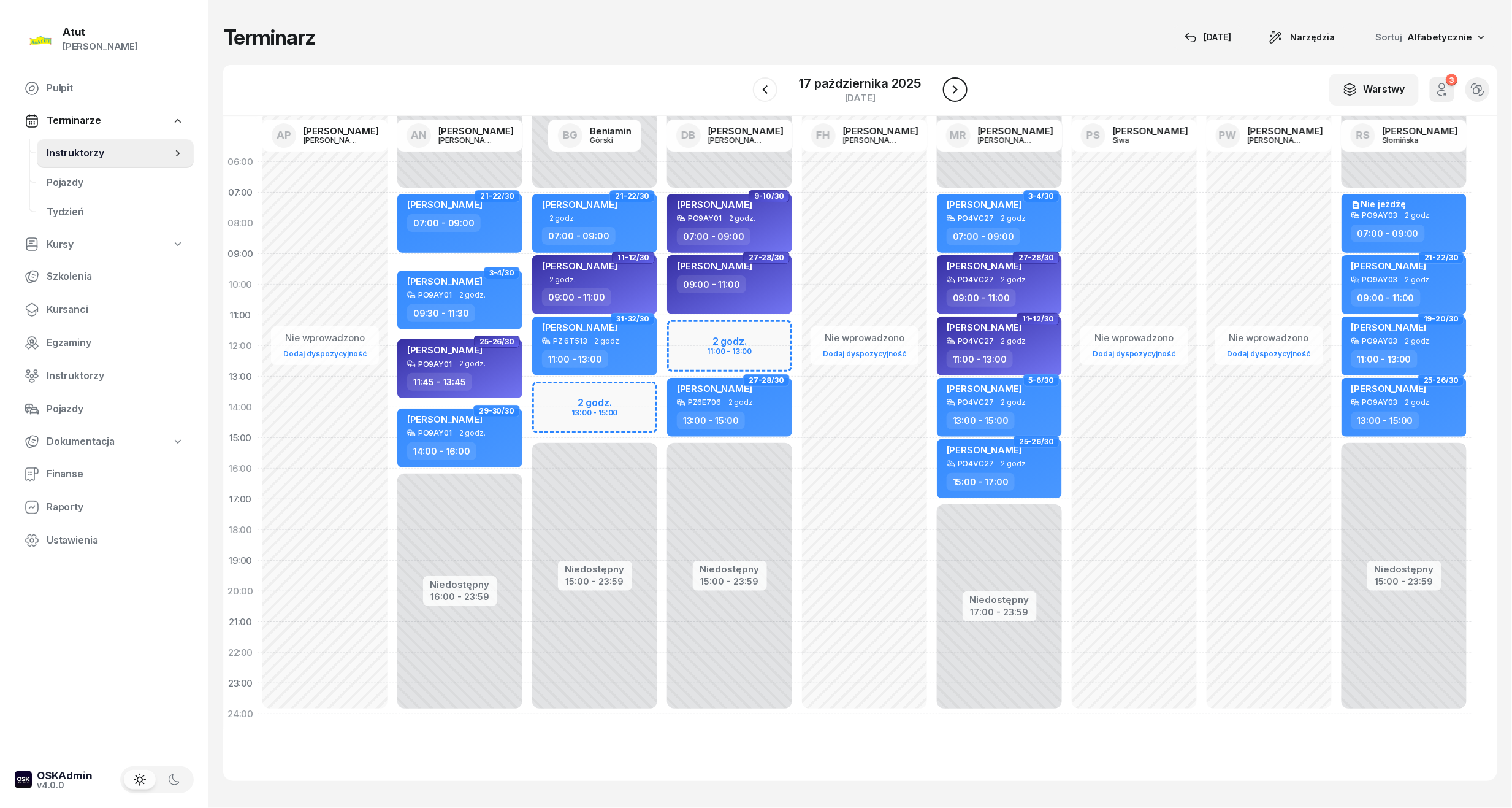
click at [953, 91] on icon "button" at bounding box center [956, 89] width 15 height 15
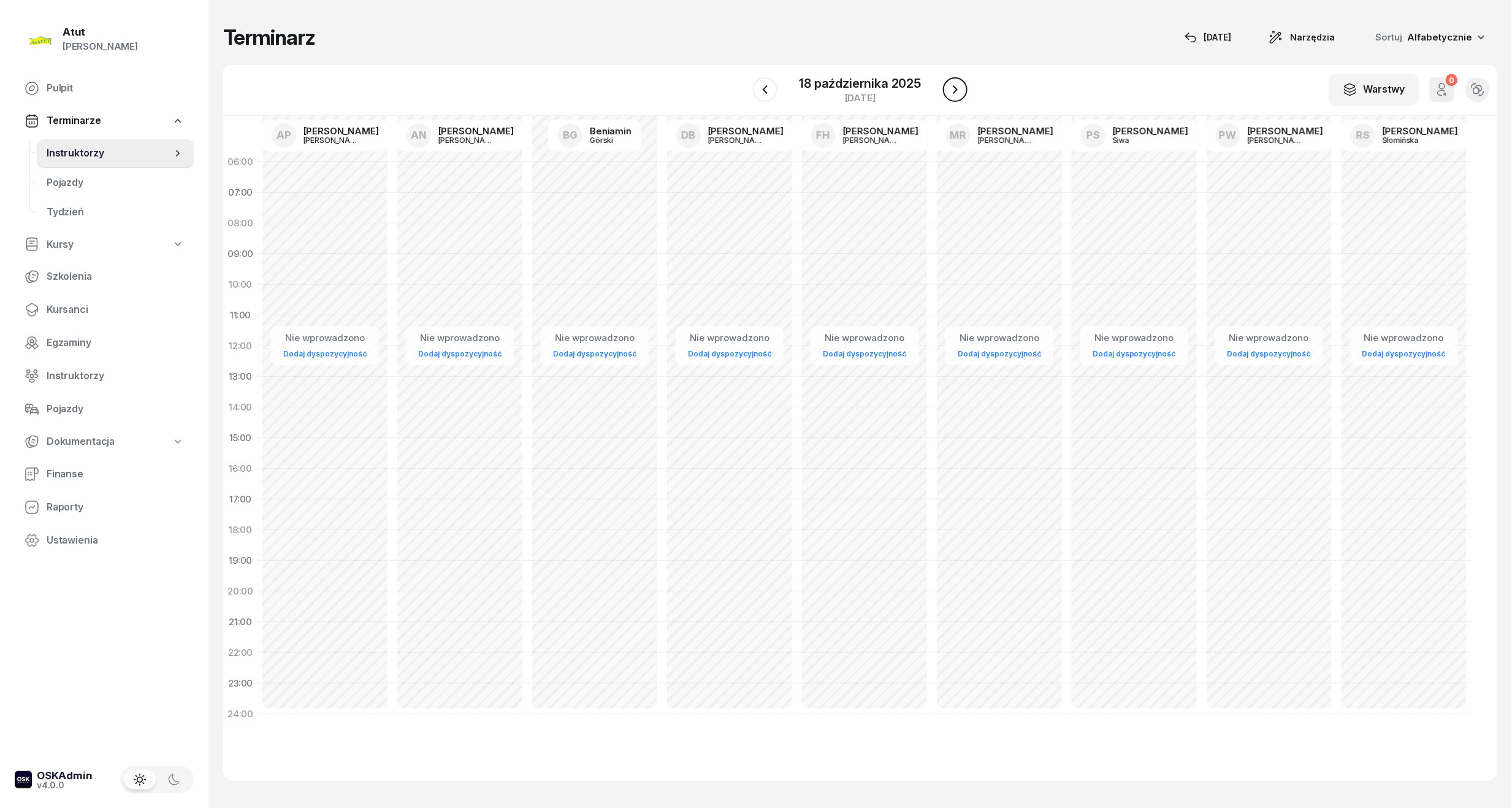
click at [953, 91] on icon "button" at bounding box center [956, 89] width 15 height 15
click at [953, 91] on icon "button" at bounding box center [956, 89] width 15 height 15
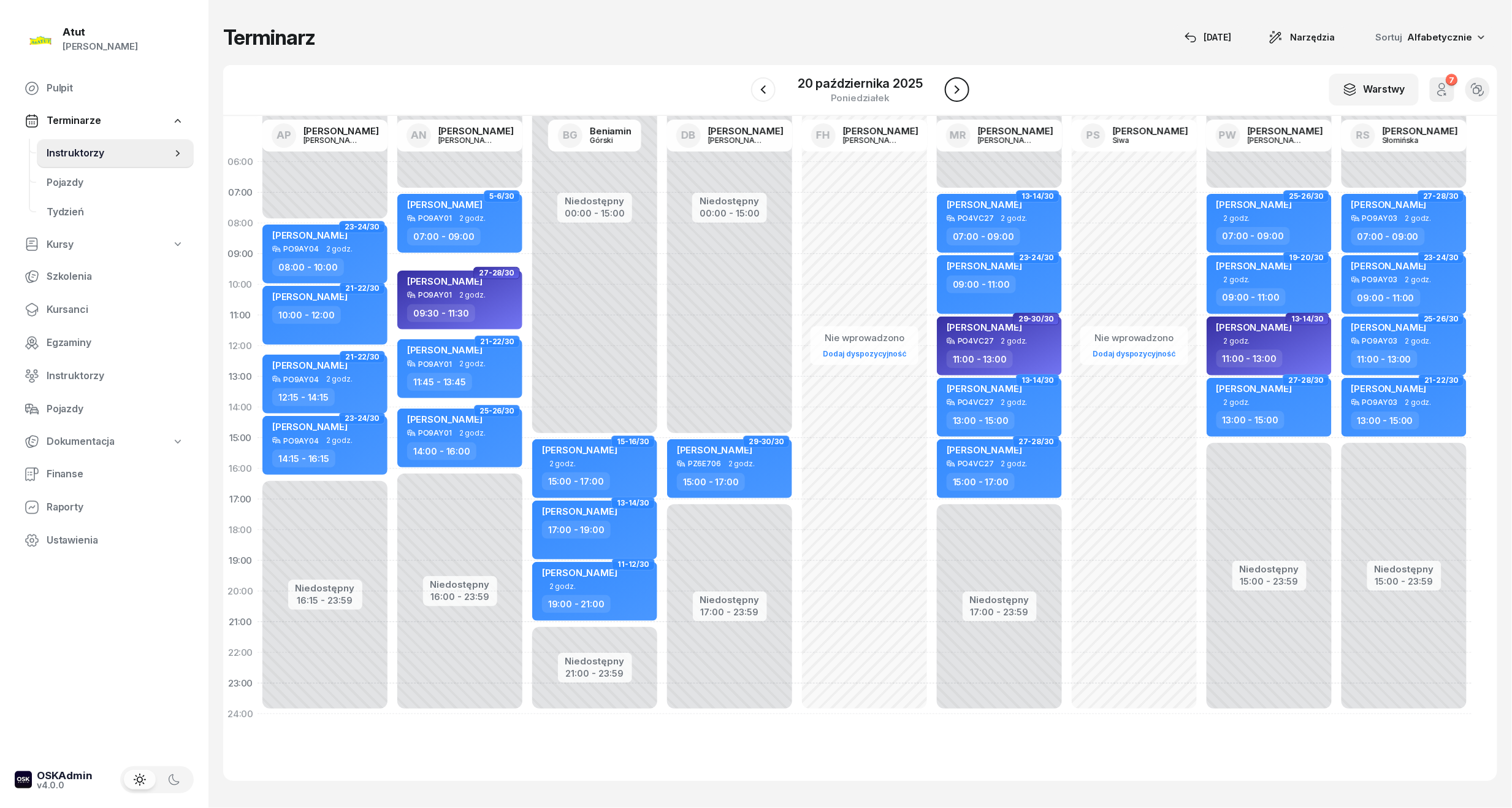
click at [953, 91] on icon "button" at bounding box center [957, 89] width 15 height 15
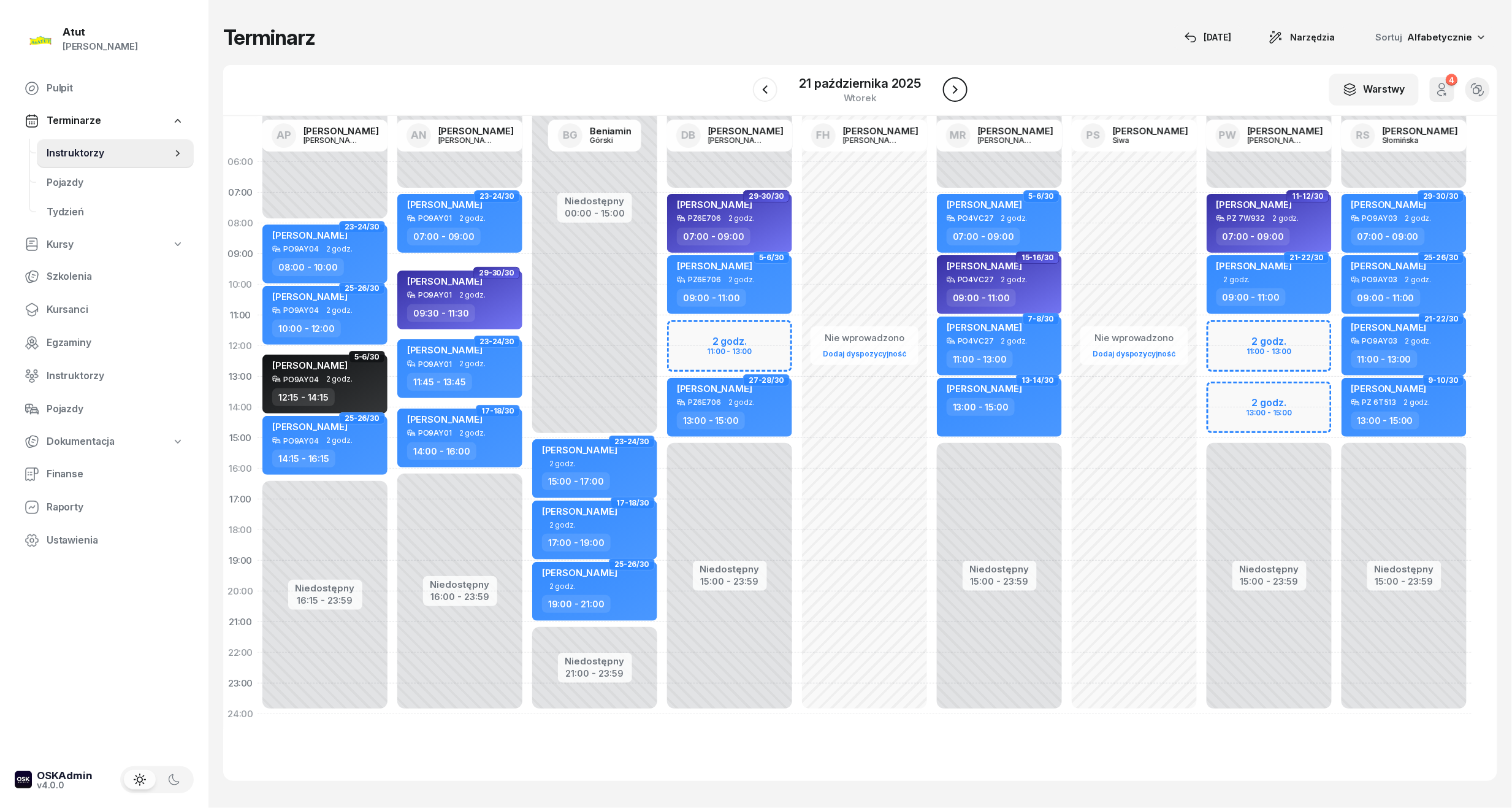
click at [953, 91] on icon "button" at bounding box center [956, 89] width 15 height 15
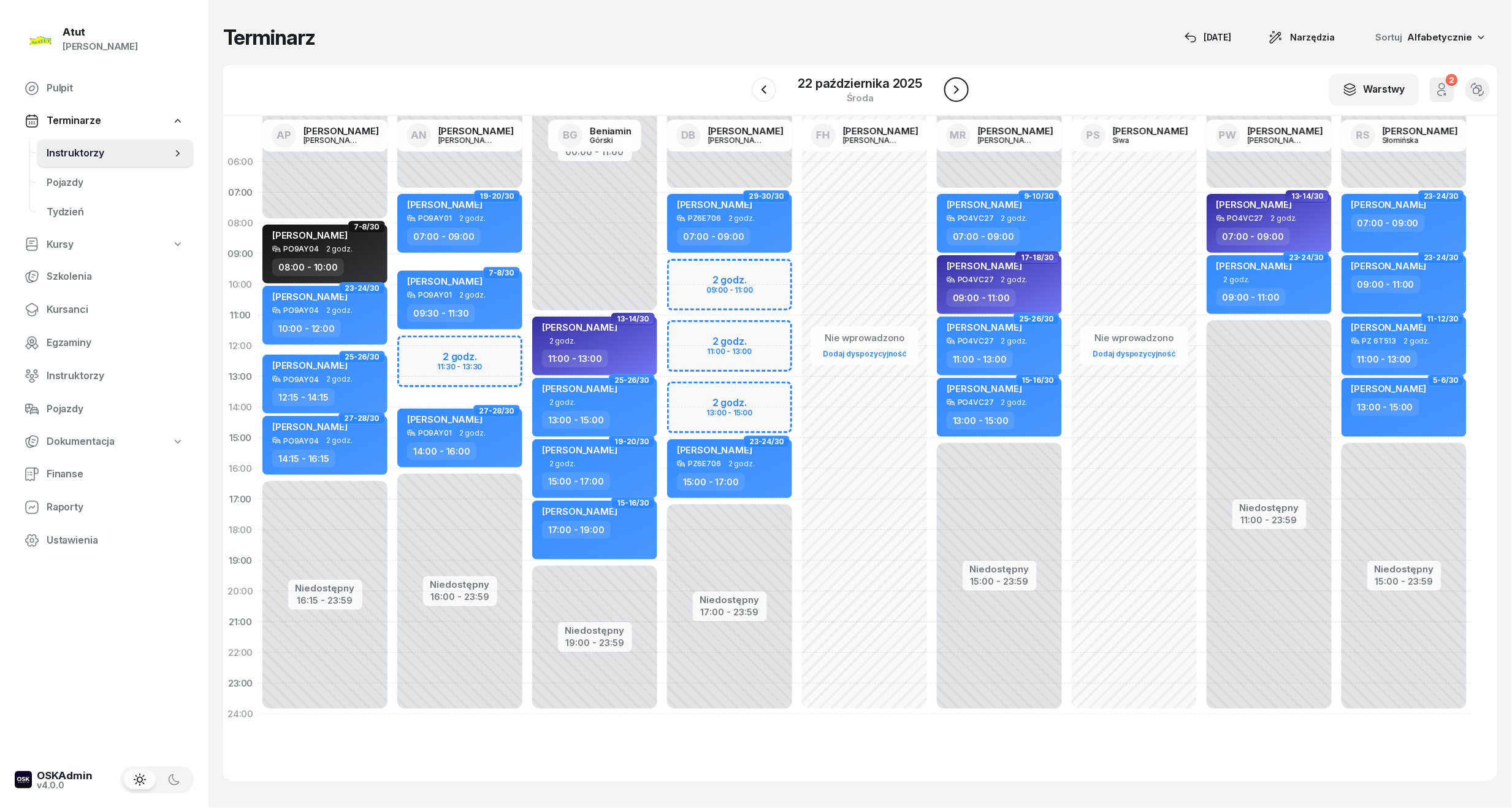
click at [953, 91] on icon "button" at bounding box center [957, 89] width 15 height 15
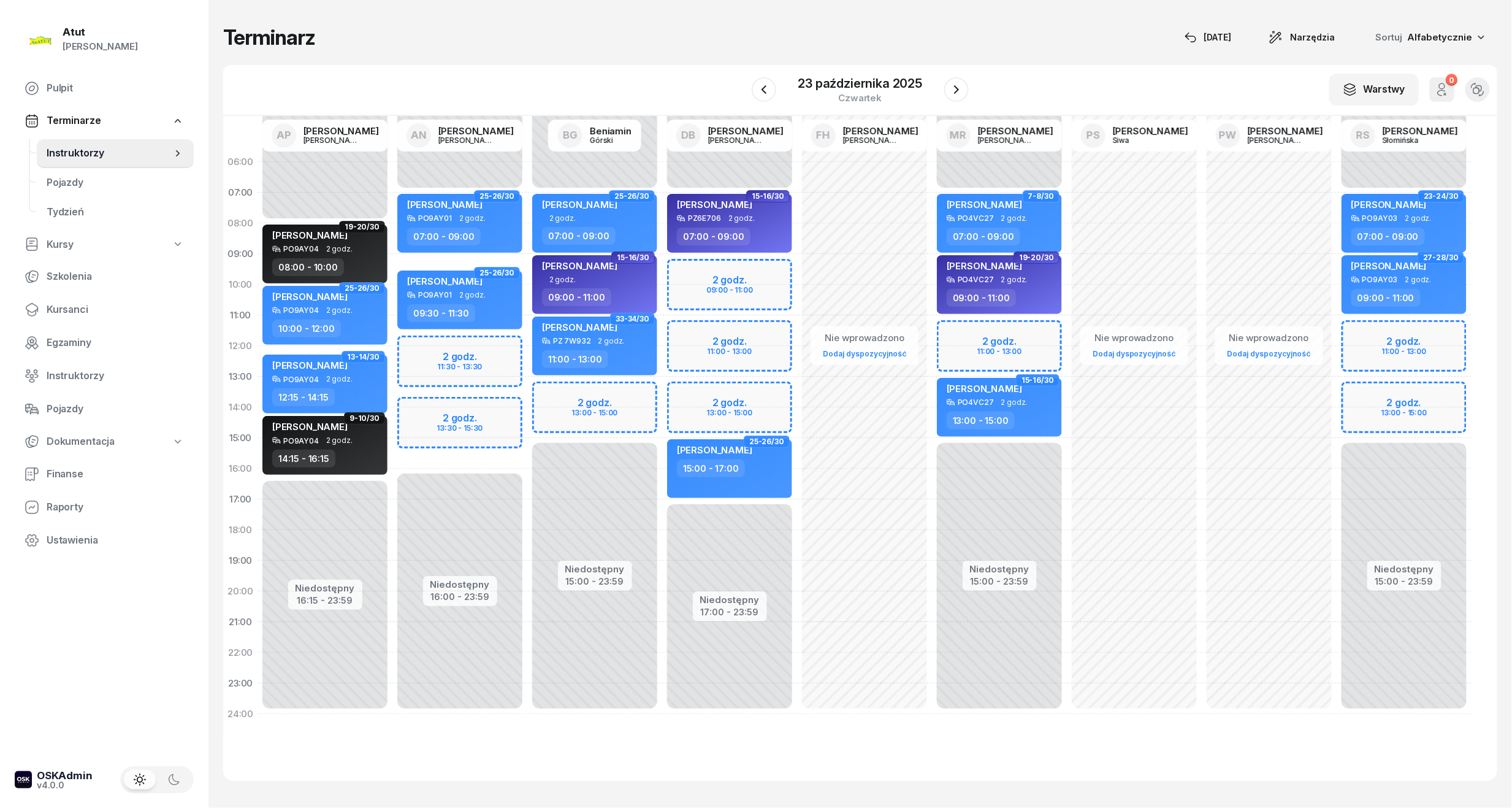
click at [1405, 409] on div "Niedostępny 00:00 - 07:00 Niedostępny 15:00 - 23:59 2 godz. 11:00 - 13:00 2 god…" at bounding box center [1404, 438] width 135 height 583
select select "14"
select select "16"
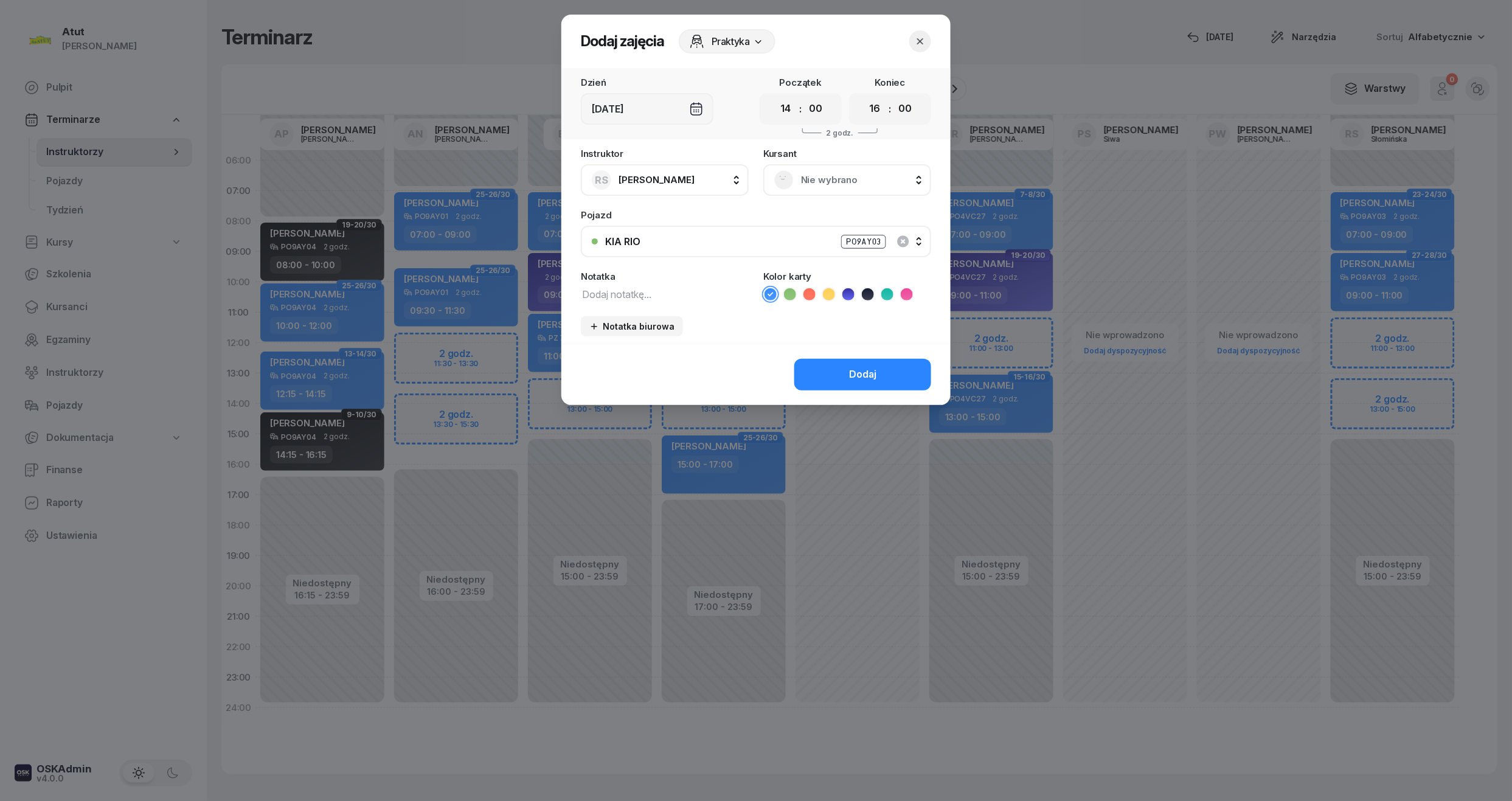
click at [832, 178] on span "Nie wybrano" at bounding box center [861, 180] width 119 height 16
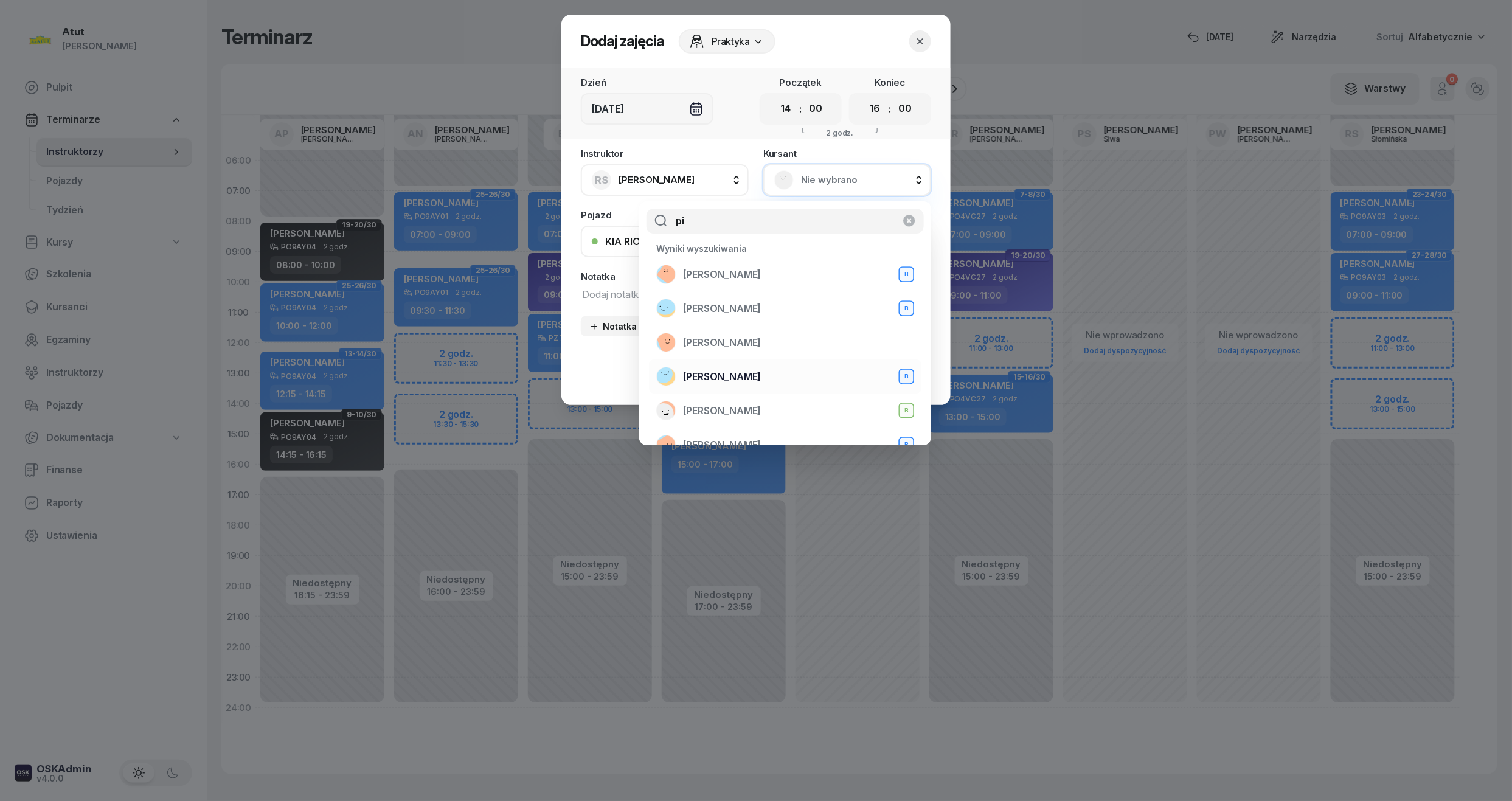
type input "pi"
click at [721, 373] on span "[PERSON_NAME]" at bounding box center [722, 377] width 78 height 16
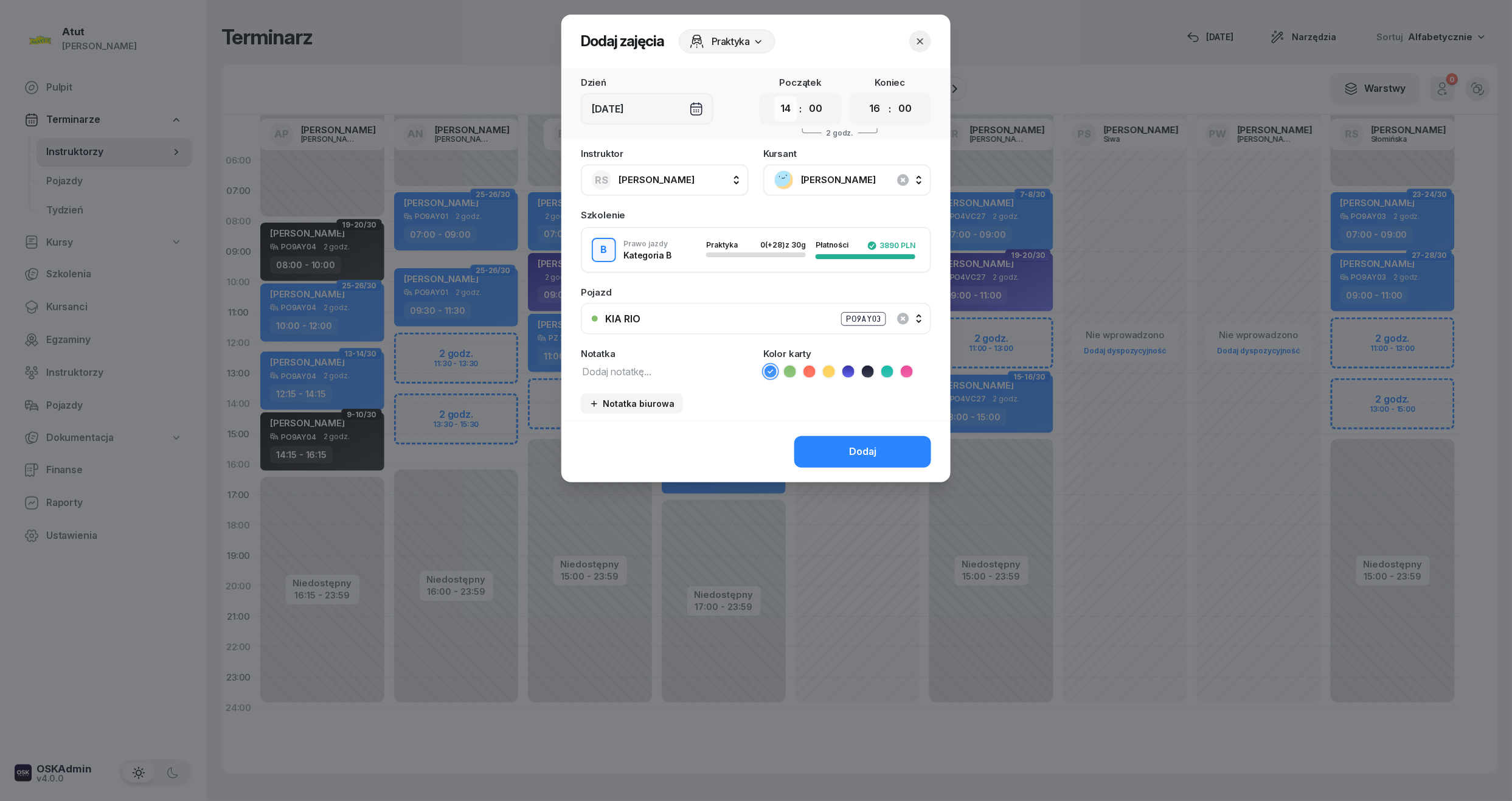
click at [785, 117] on select "00 01 02 03 04 05 06 07 08 09 10 11 12 13 14 15 16 17 18 19 20 21 22 23" at bounding box center [786, 109] width 23 height 26
select select "13"
click at [774, 96] on select "00 01 02 03 04 05 06 07 08 09 10 11 12 13 14 15 16 17 18 19 20 21 22 23" at bounding box center [786, 109] width 23 height 26
click at [872, 113] on select "00 01 02 03 04 05 06 07 08 09 10 11 12 13 14 15 16 17 18 19 20 21 22 23" at bounding box center [875, 109] width 23 height 26
select select "15"
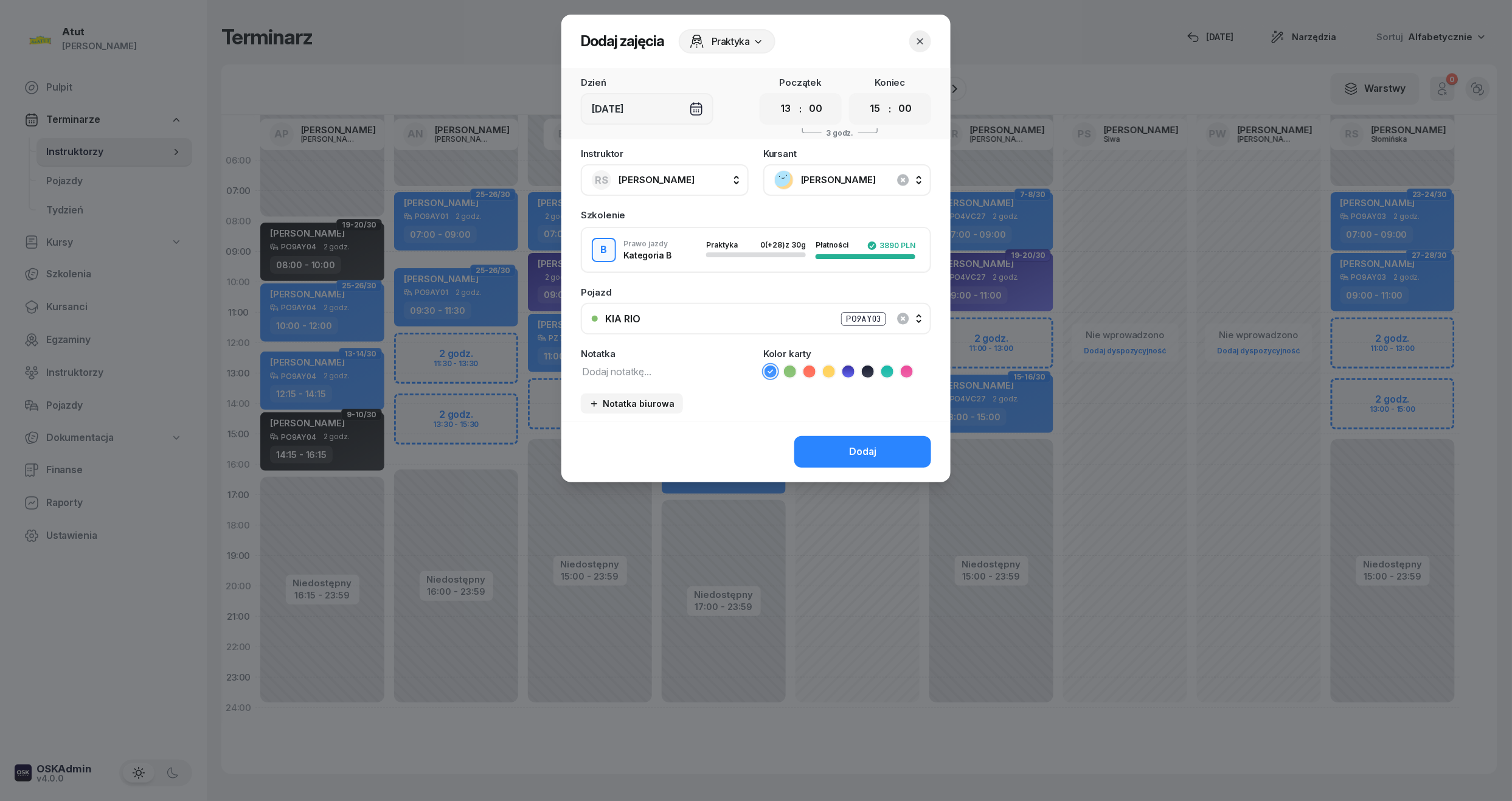
click at [864, 96] on select "00 01 02 03 04 05 06 07 08 09 10 11 12 13 14 15 16 17 18 19 20 21 22 23" at bounding box center [875, 109] width 23 height 26
click at [876, 465] on button "Dodaj" at bounding box center [863, 452] width 137 height 32
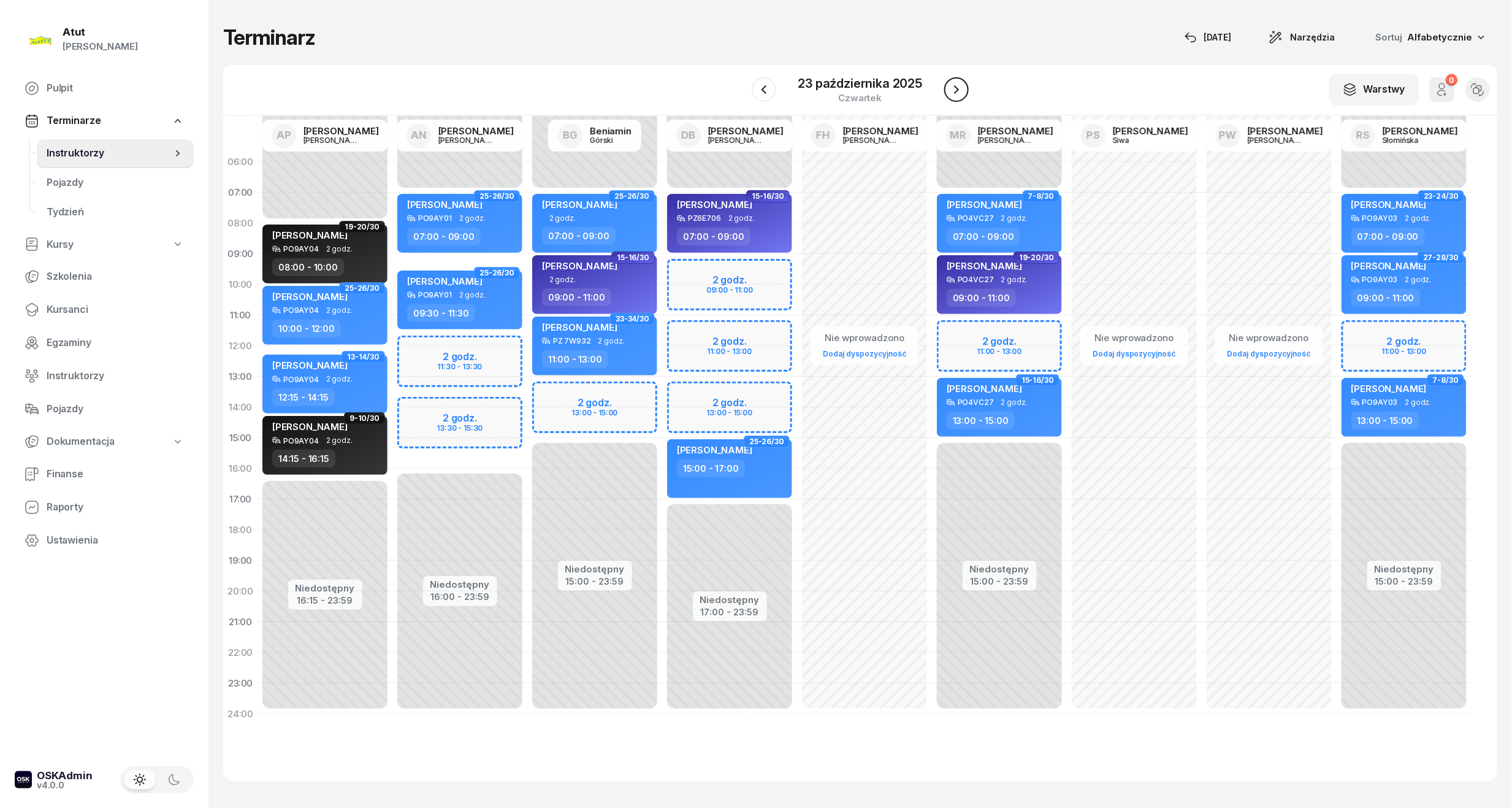
click at [953, 89] on icon "button" at bounding box center [957, 89] width 15 height 15
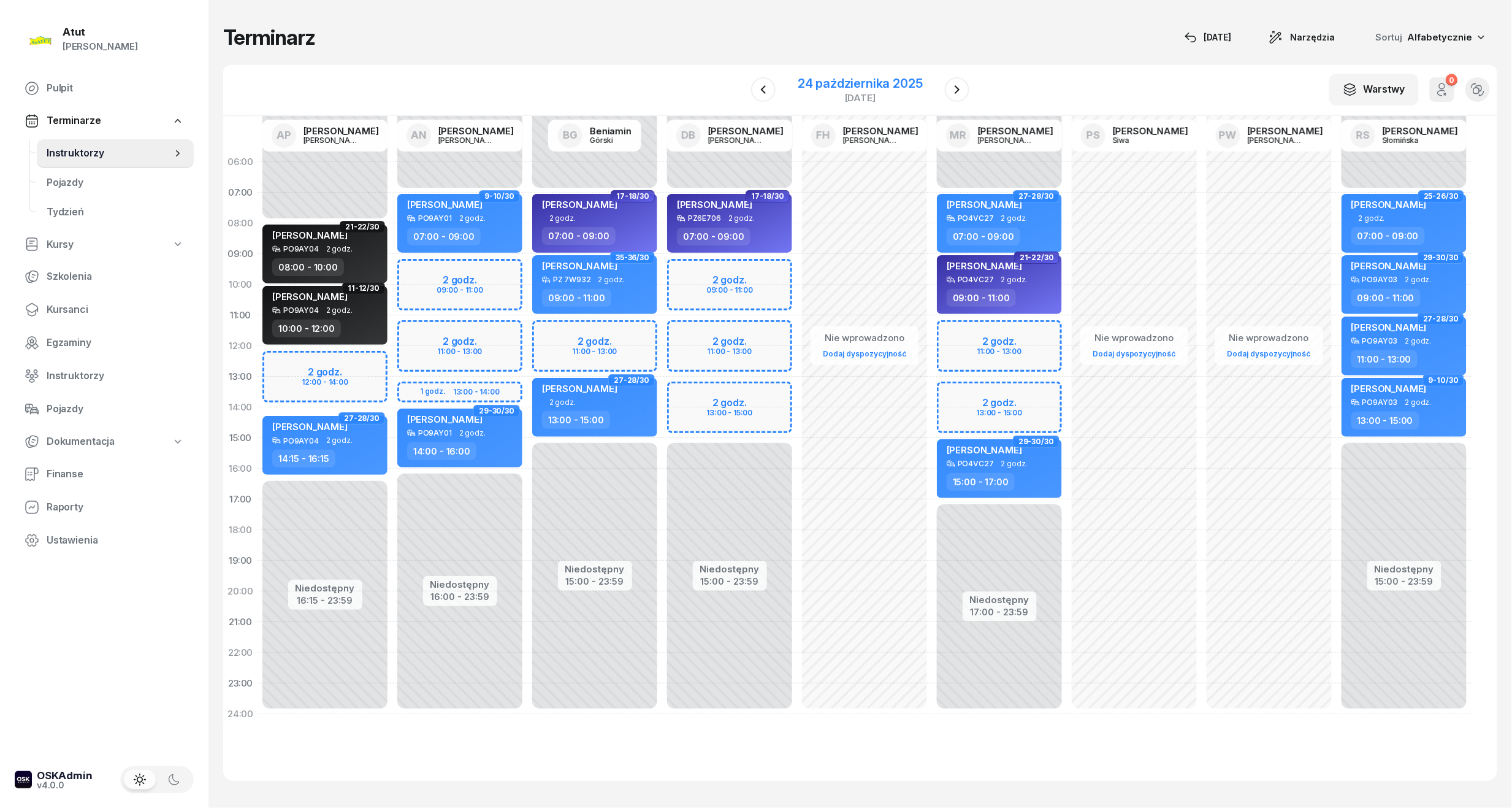
click at [835, 87] on div "24 października 2025" at bounding box center [860, 83] width 125 height 12
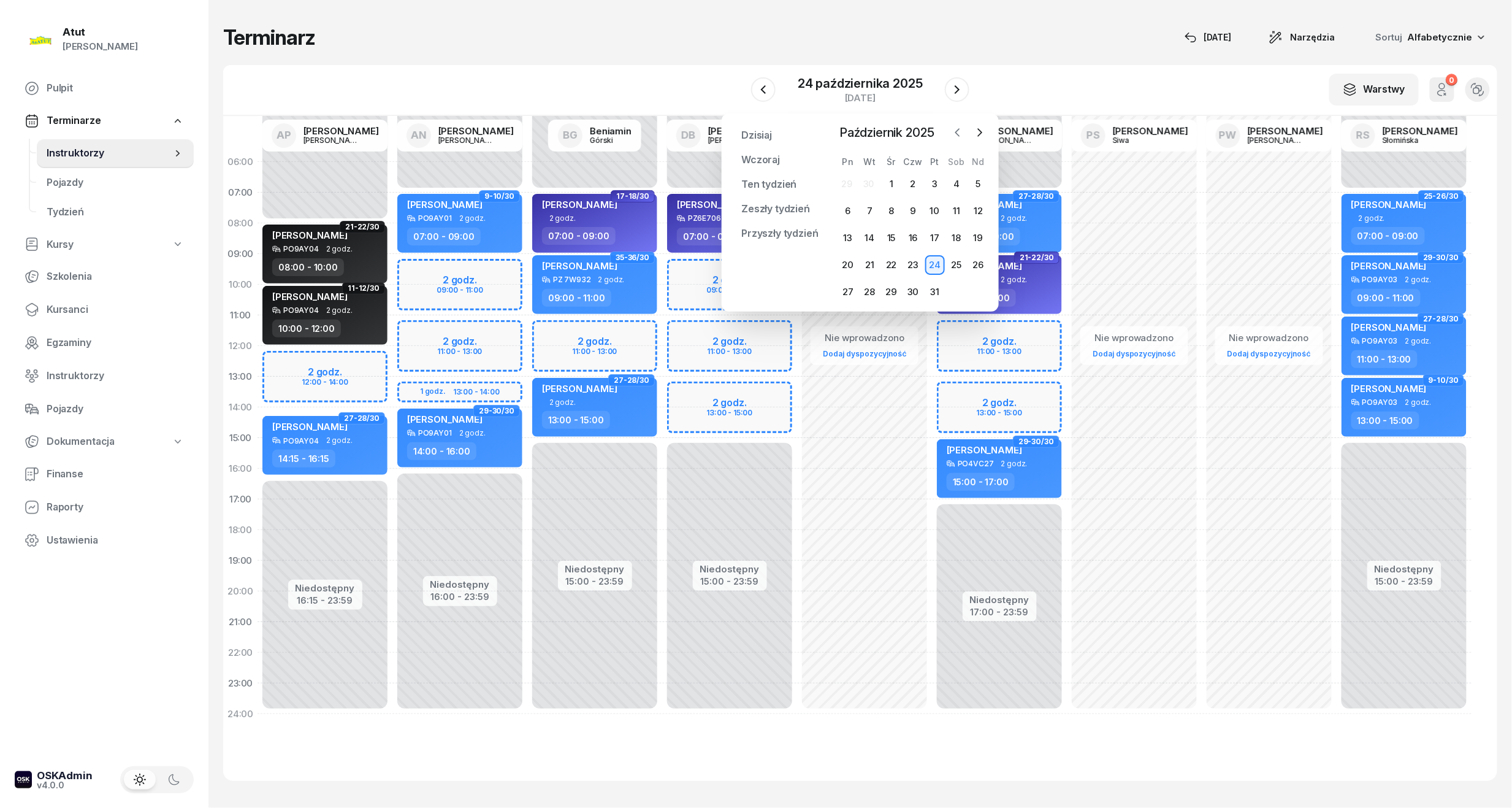
click at [964, 131] on icon "button" at bounding box center [958, 133] width 12 height 12
click at [941, 240] on div "19" at bounding box center [935, 238] width 20 height 20
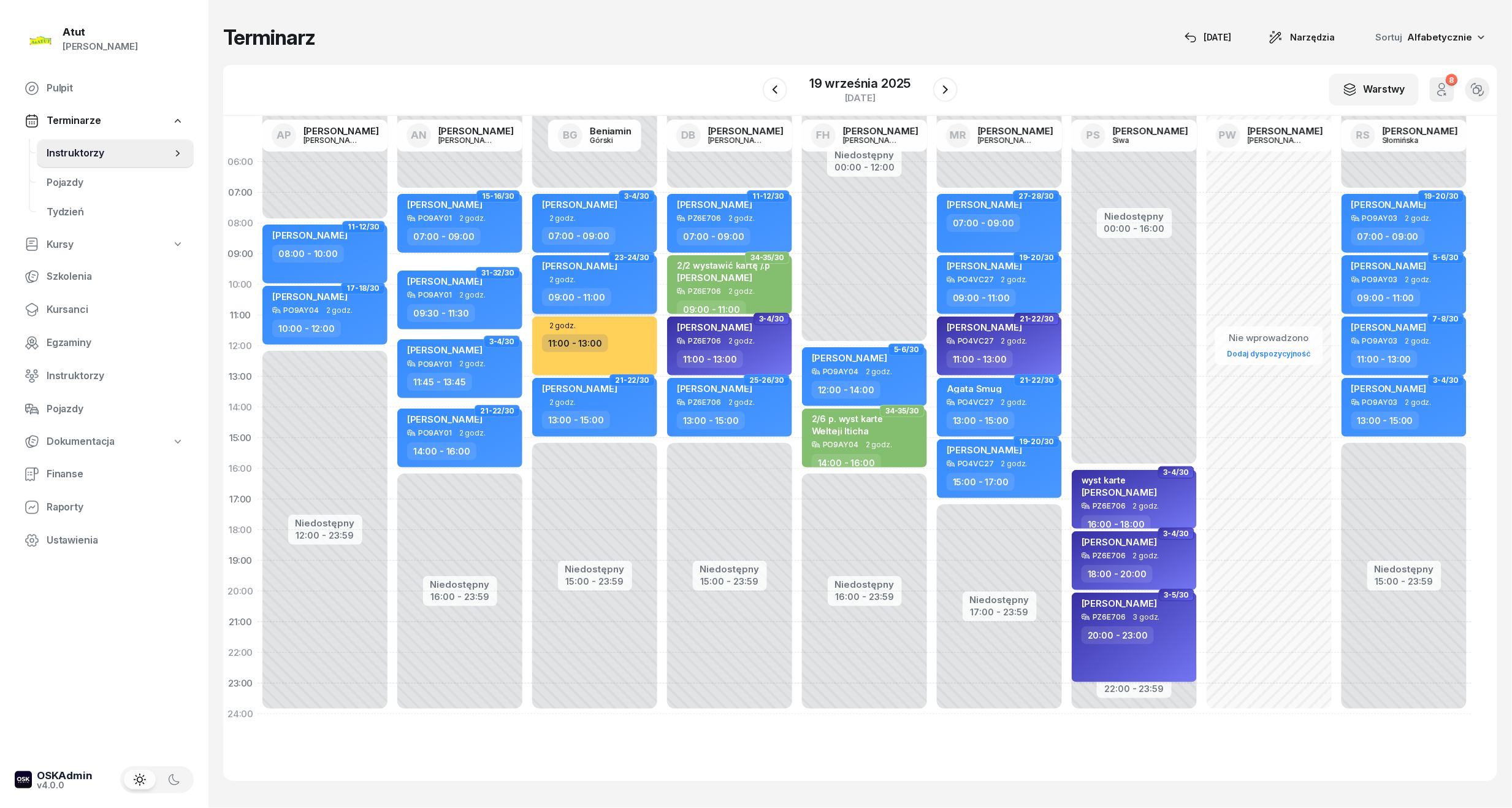
click at [616, 270] on span "[PERSON_NAME]" at bounding box center [580, 266] width 75 height 12
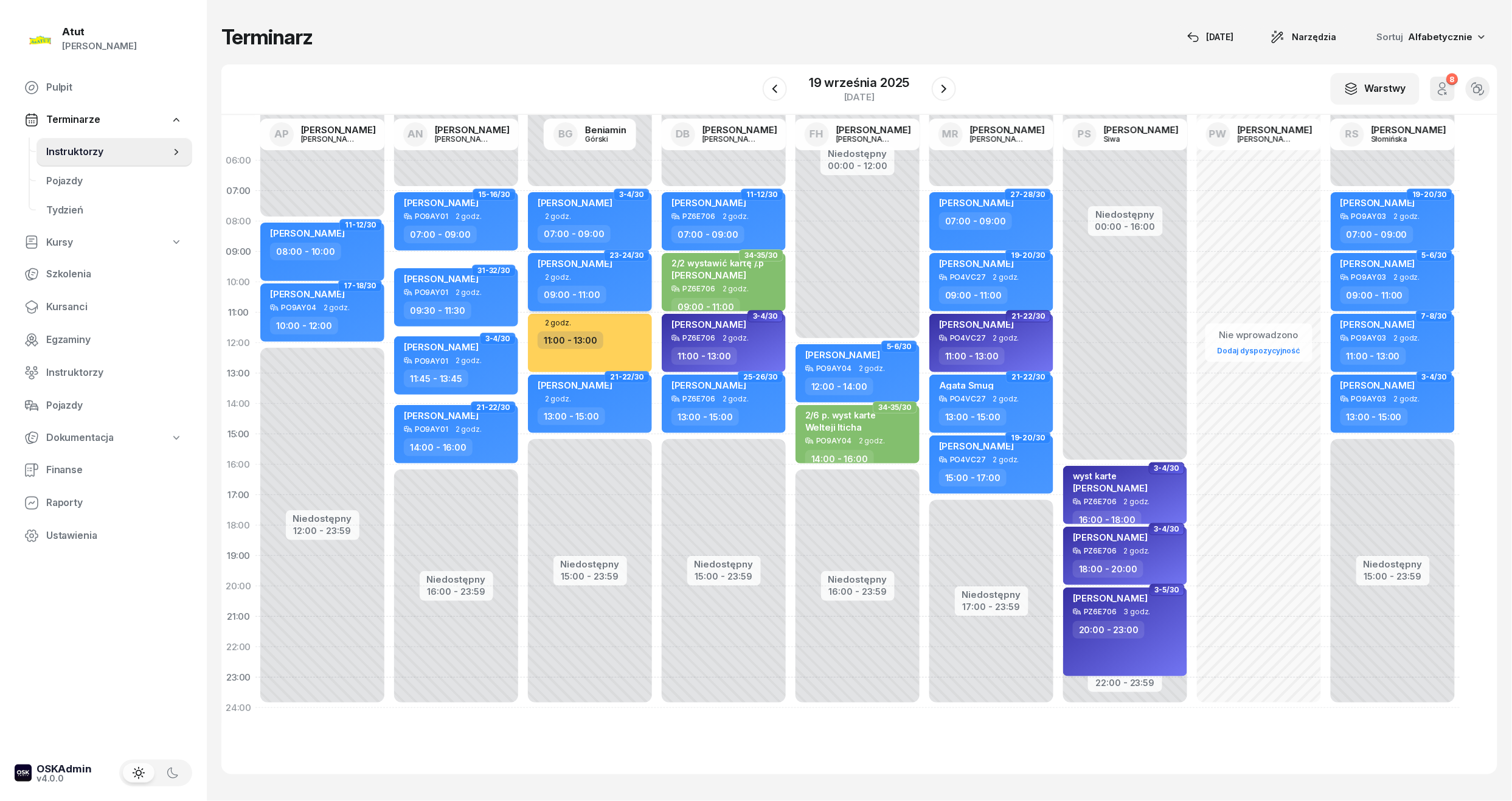
select select "09"
select select "11"
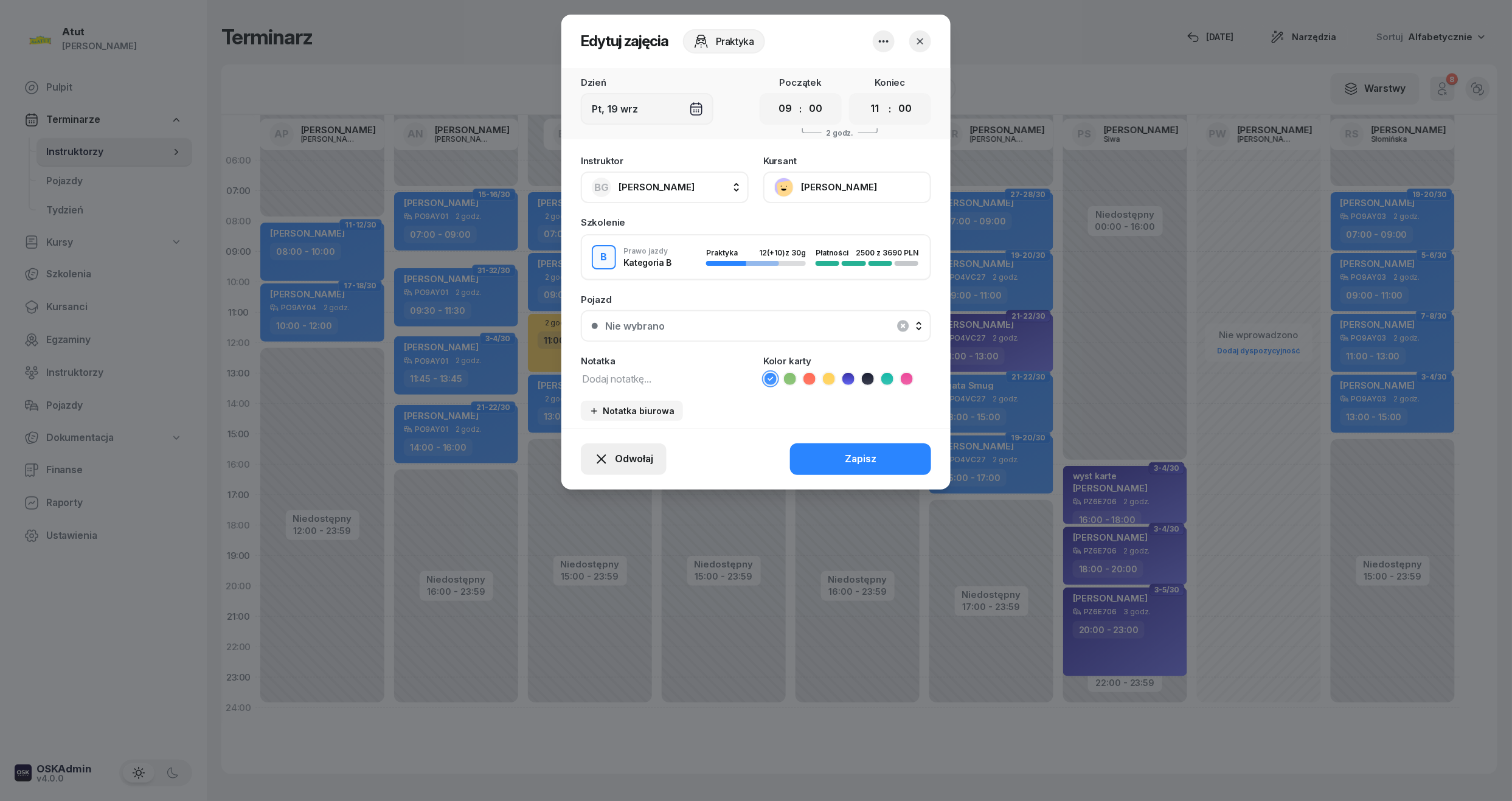
click at [615, 455] on span "Odwołaj" at bounding box center [634, 459] width 39 height 16
click at [607, 387] on div "Kursant odwołał" at bounding box center [602, 385] width 72 height 16
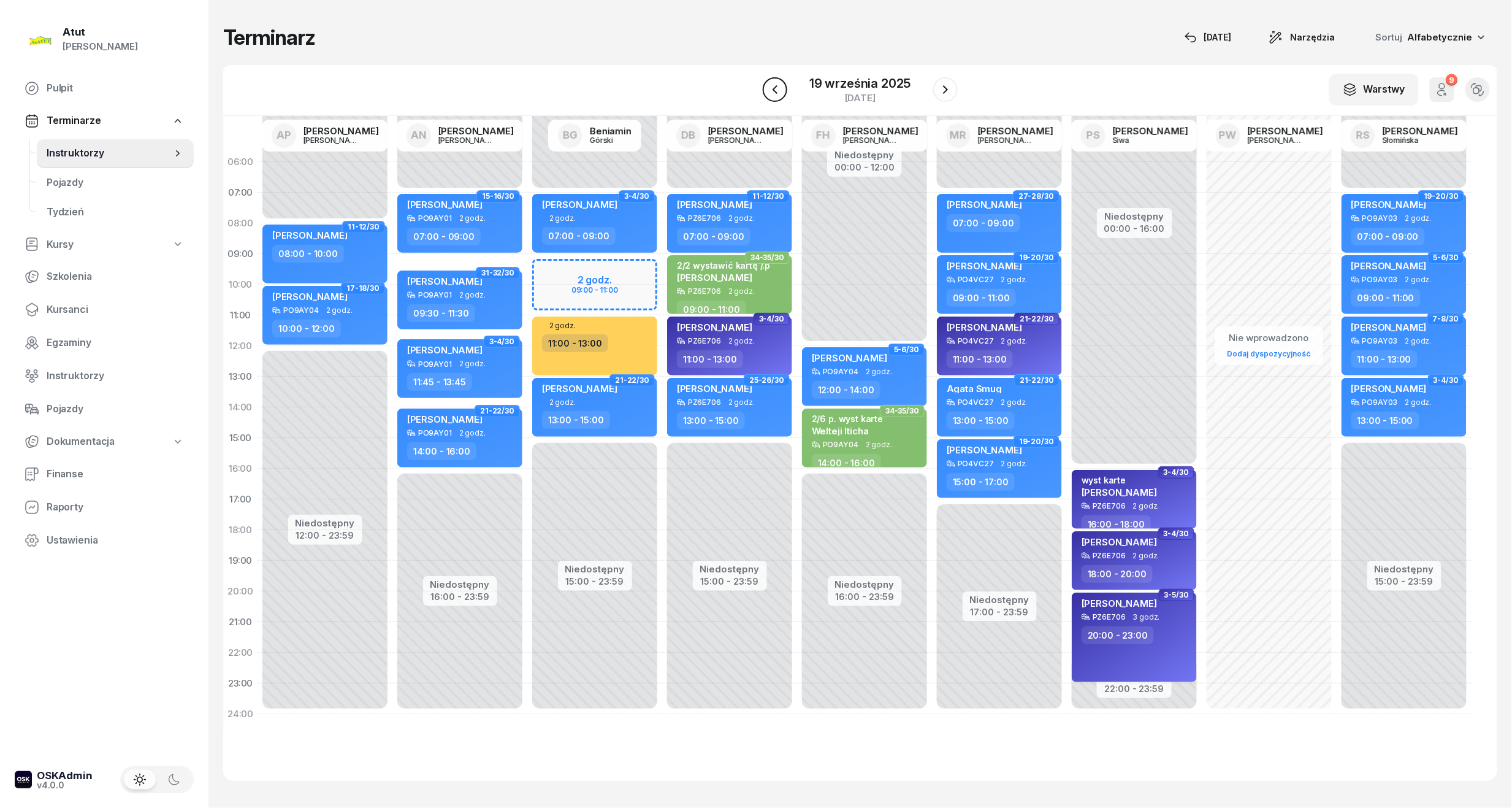
click at [778, 96] on icon "button" at bounding box center [775, 89] width 15 height 15
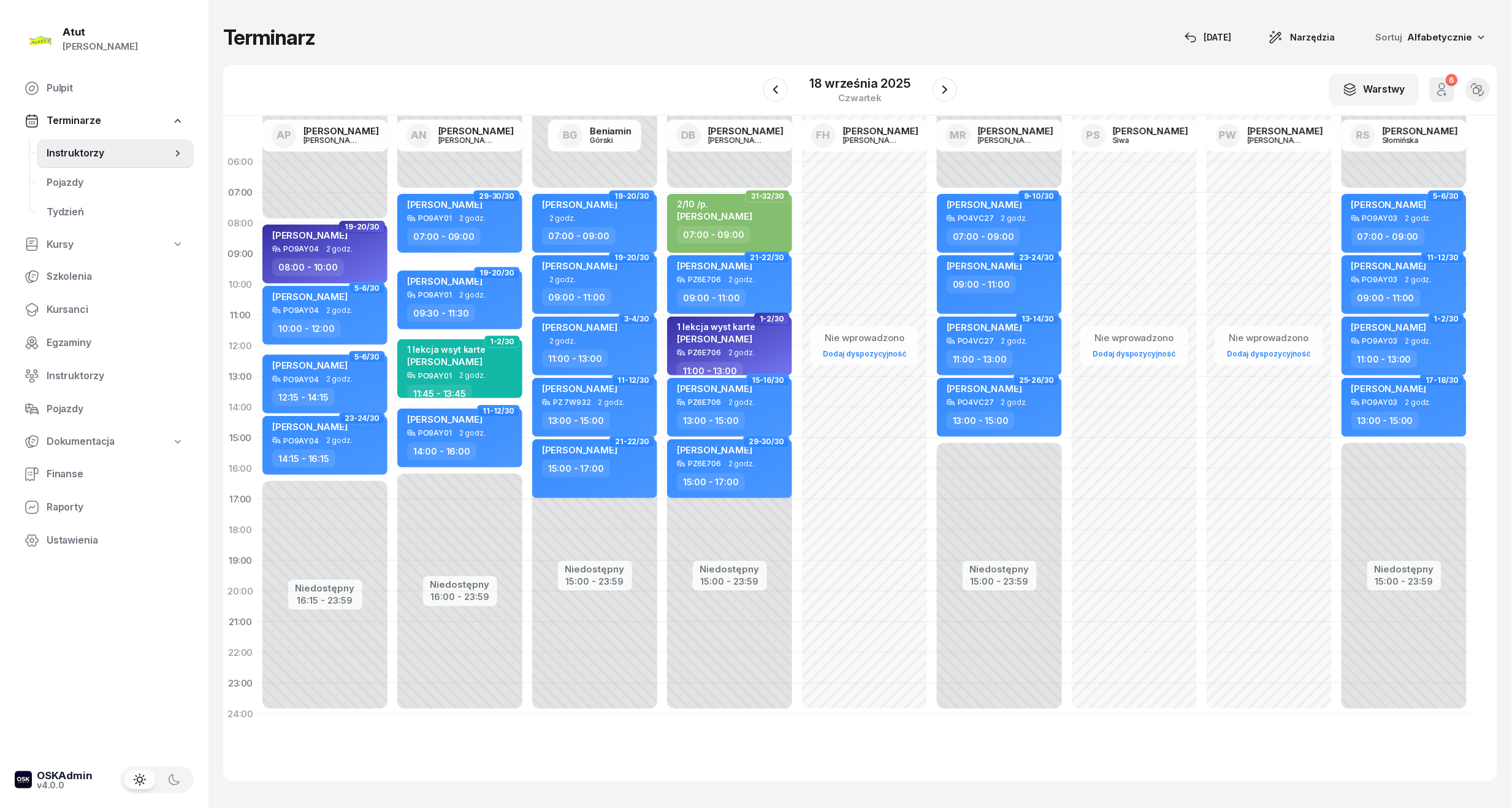
click at [635, 256] on span "19-20/30" at bounding box center [632, 258] width 35 height 2
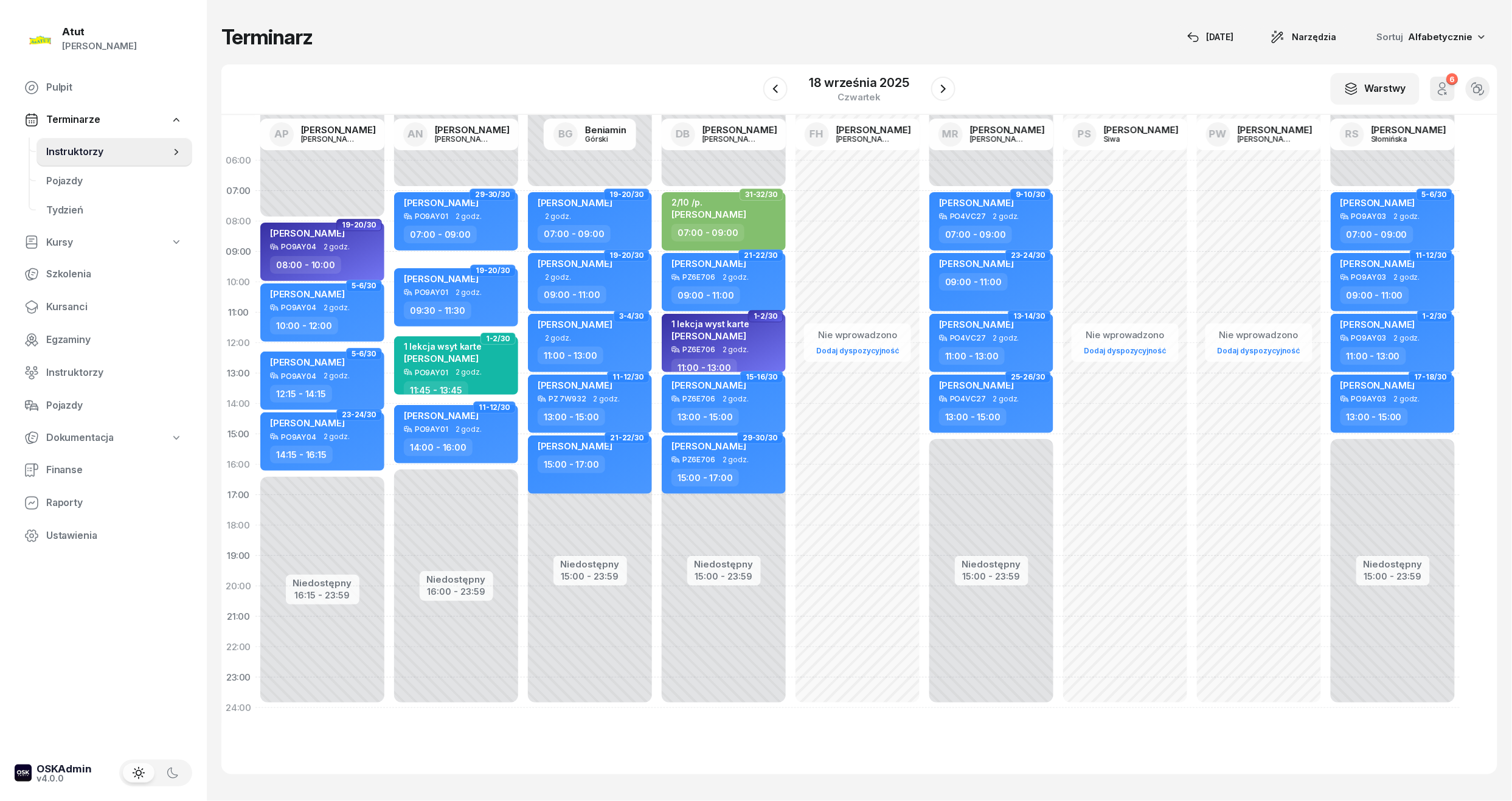
select select "09"
select select "11"
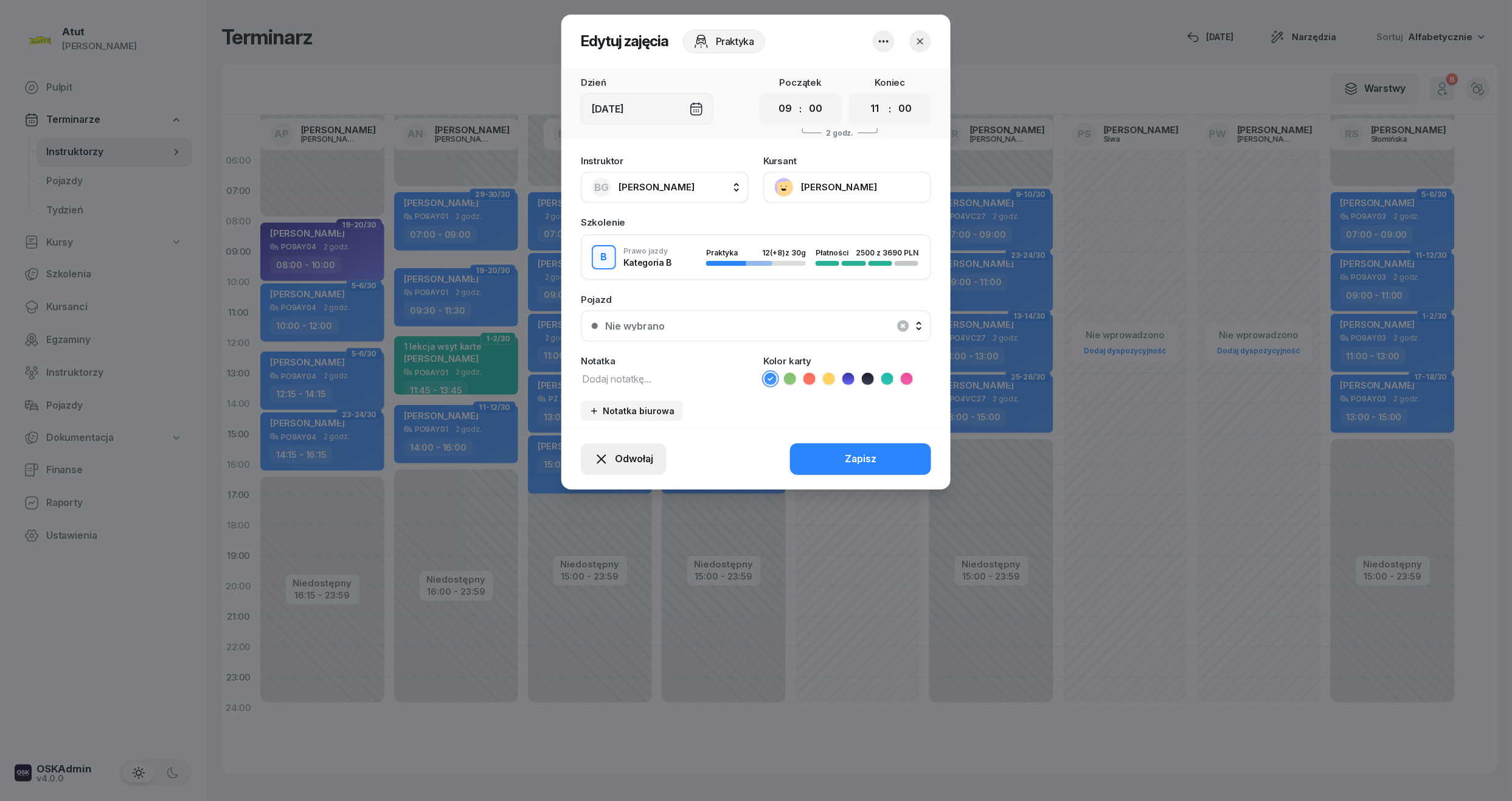
click at [615, 453] on span "Odwołaj" at bounding box center [634, 459] width 39 height 16
click at [596, 358] on div "My odwołaliśmy" at bounding box center [603, 354] width 73 height 16
